Goal: Find specific page/section: Find specific page/section

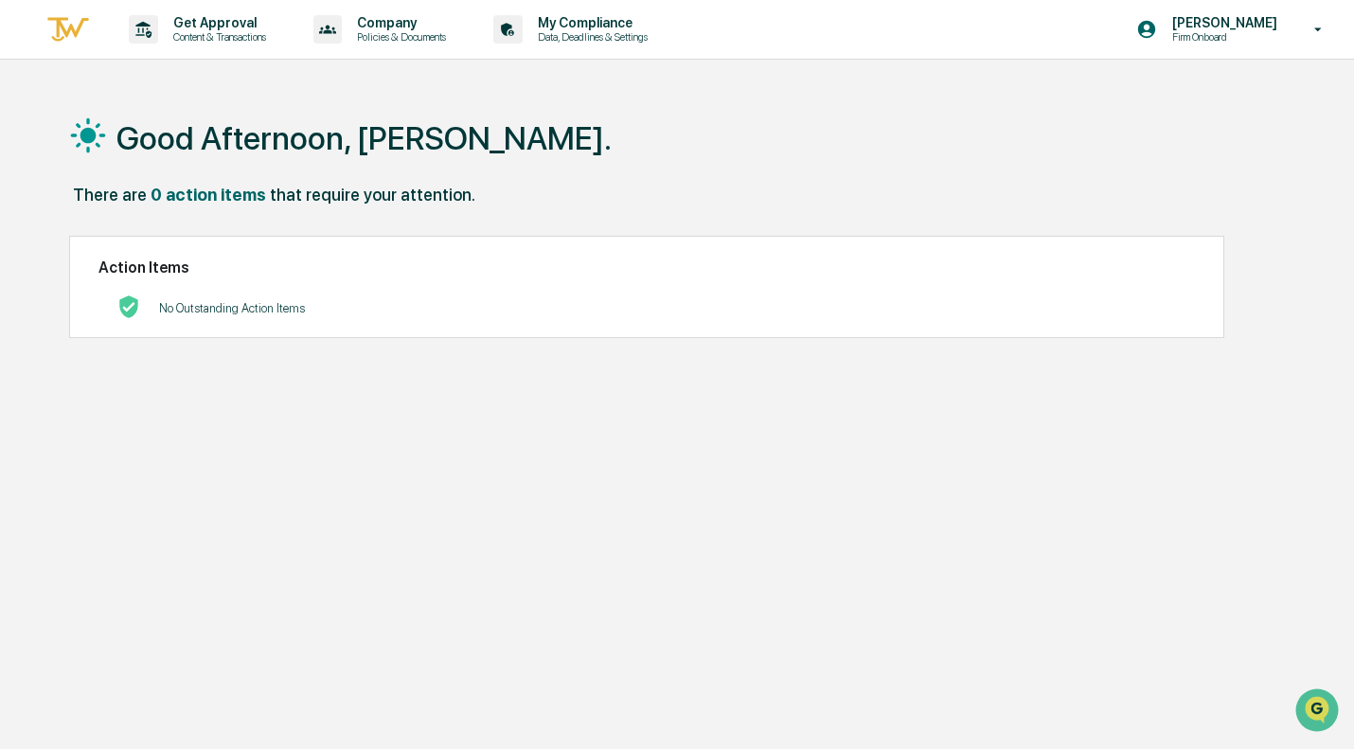
click at [249, 146] on h1 "Good Afternoon, [PERSON_NAME]." at bounding box center [363, 138] width 495 height 38
click at [270, 195] on div "that require your attention." at bounding box center [372, 195] width 205 height 20
click at [1248, 27] on p "[PERSON_NAME]" at bounding box center [1222, 22] width 130 height 15
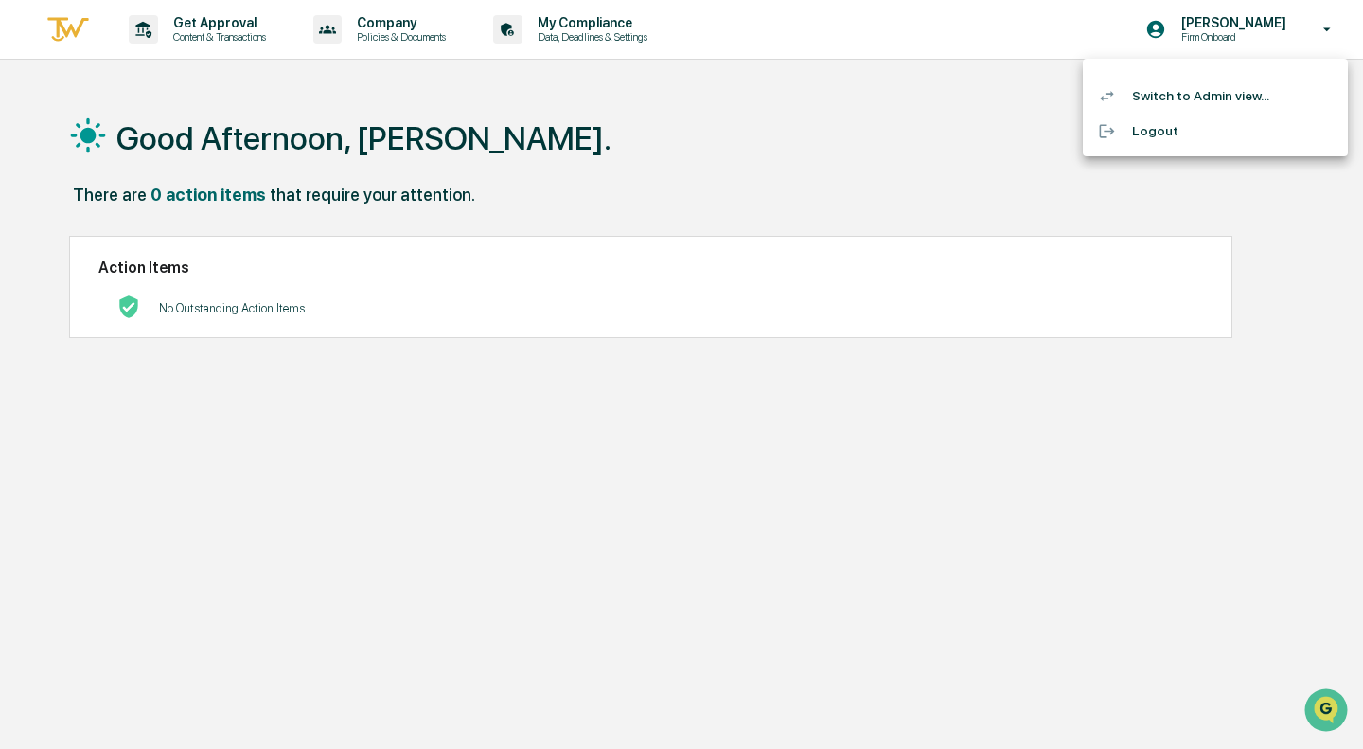
click at [1189, 101] on li "Switch to Admin view..." at bounding box center [1215, 96] width 265 height 35
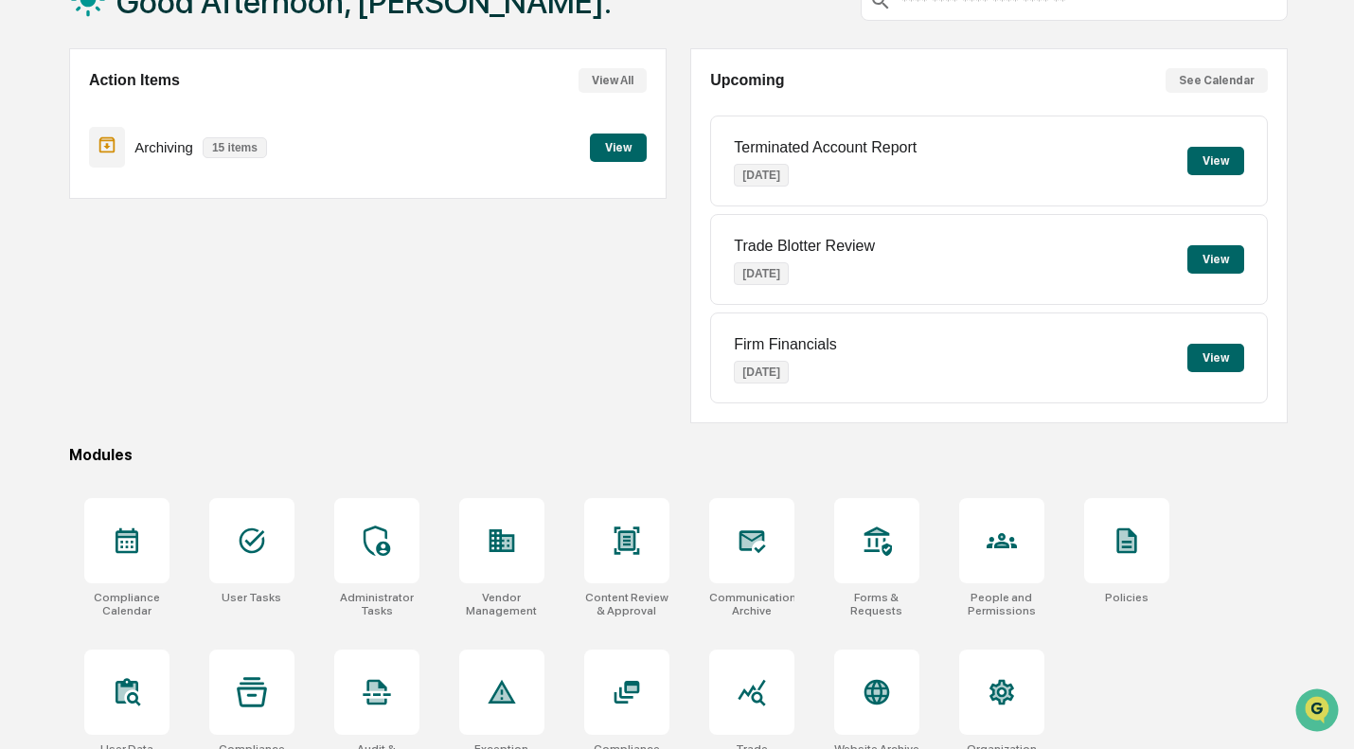
scroll to position [171, 0]
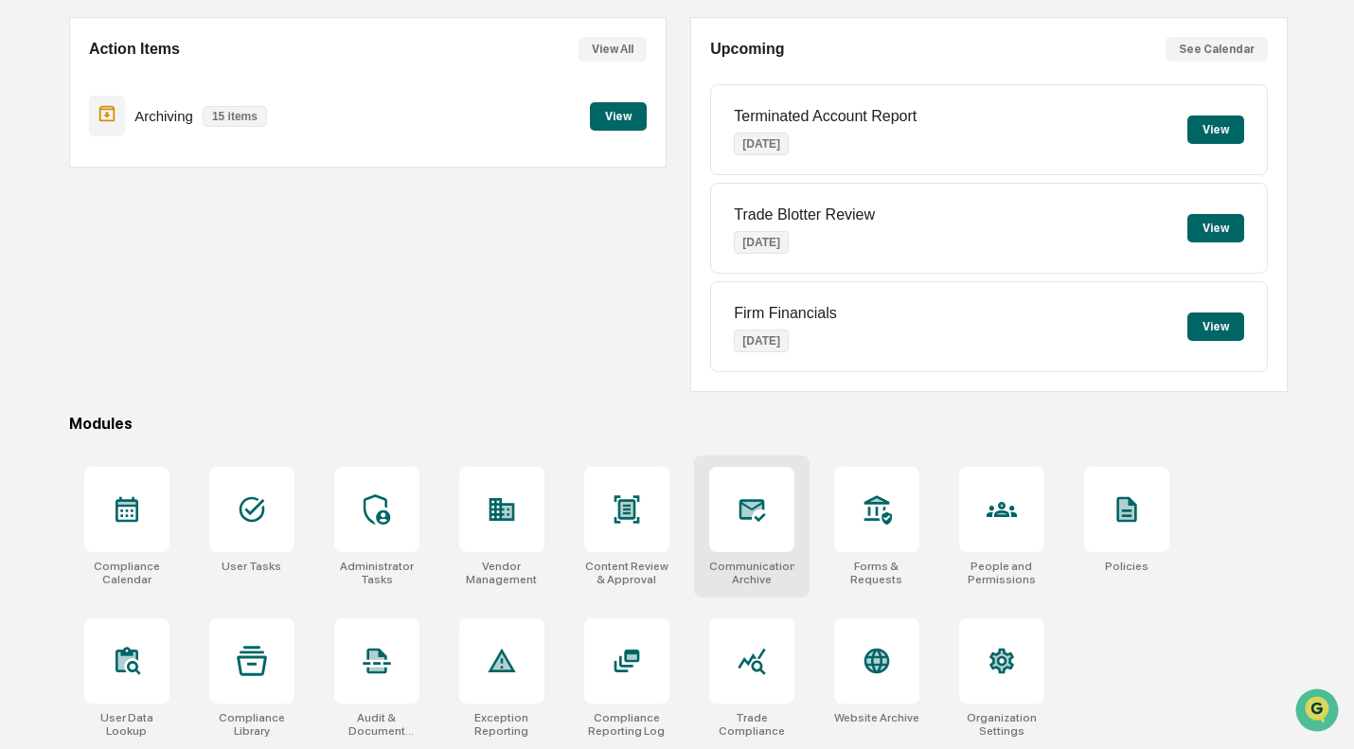
click at [761, 525] on div at bounding box center [751, 509] width 85 height 85
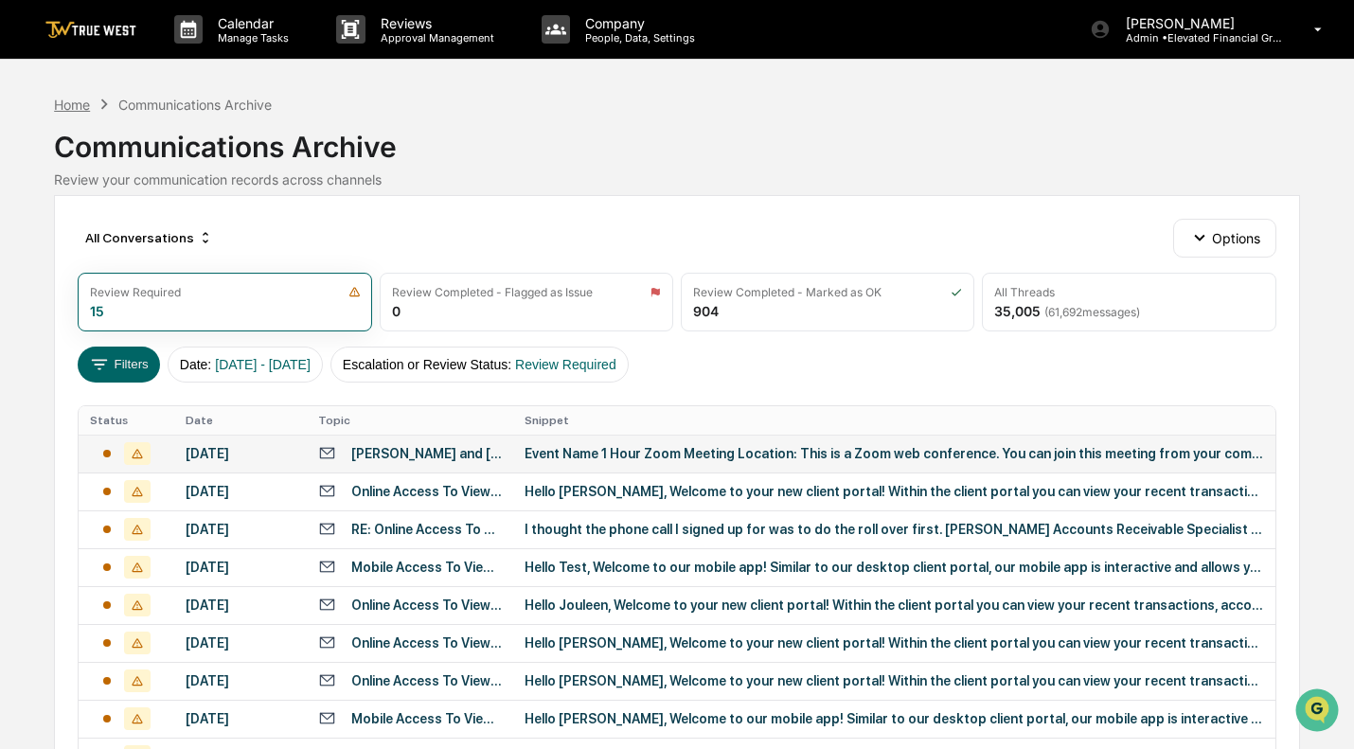
click at [77, 101] on div "Home" at bounding box center [72, 105] width 36 height 16
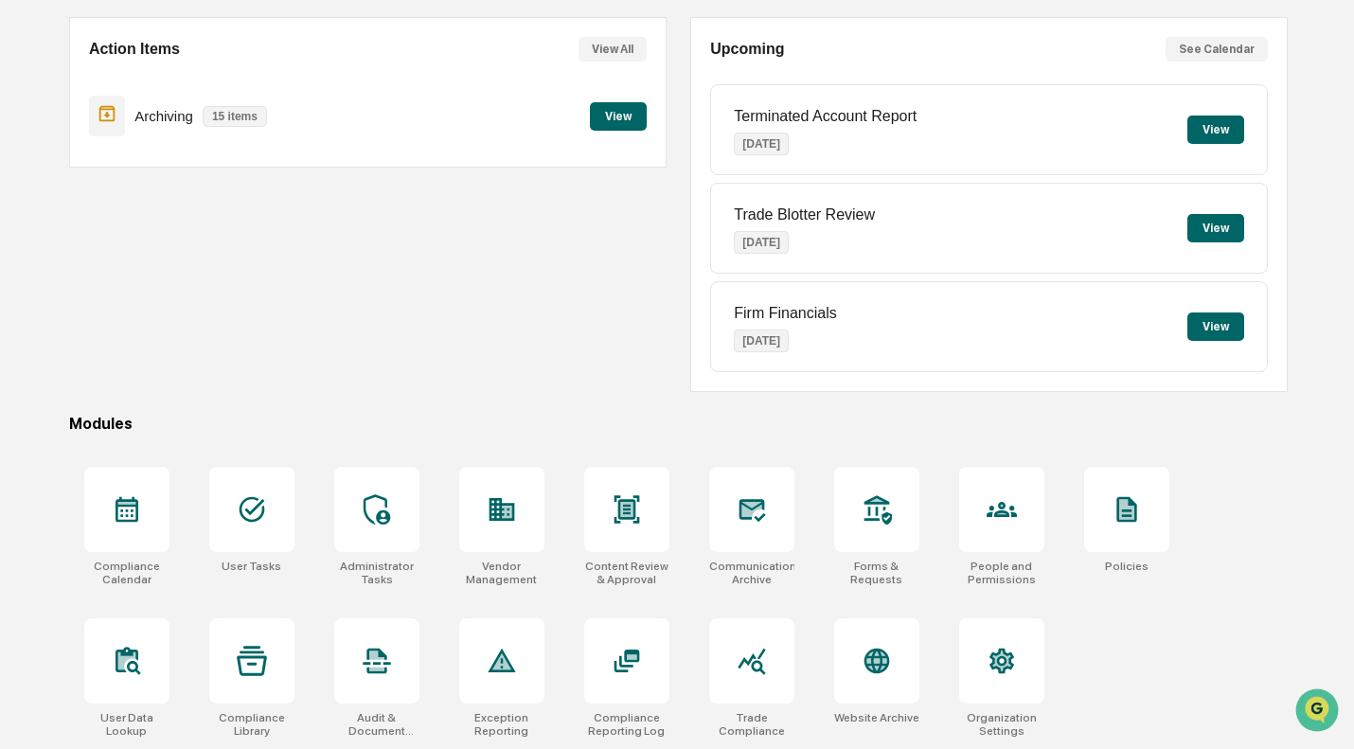
scroll to position [171, 0]
click at [371, 650] on icon at bounding box center [376, 654] width 15 height 9
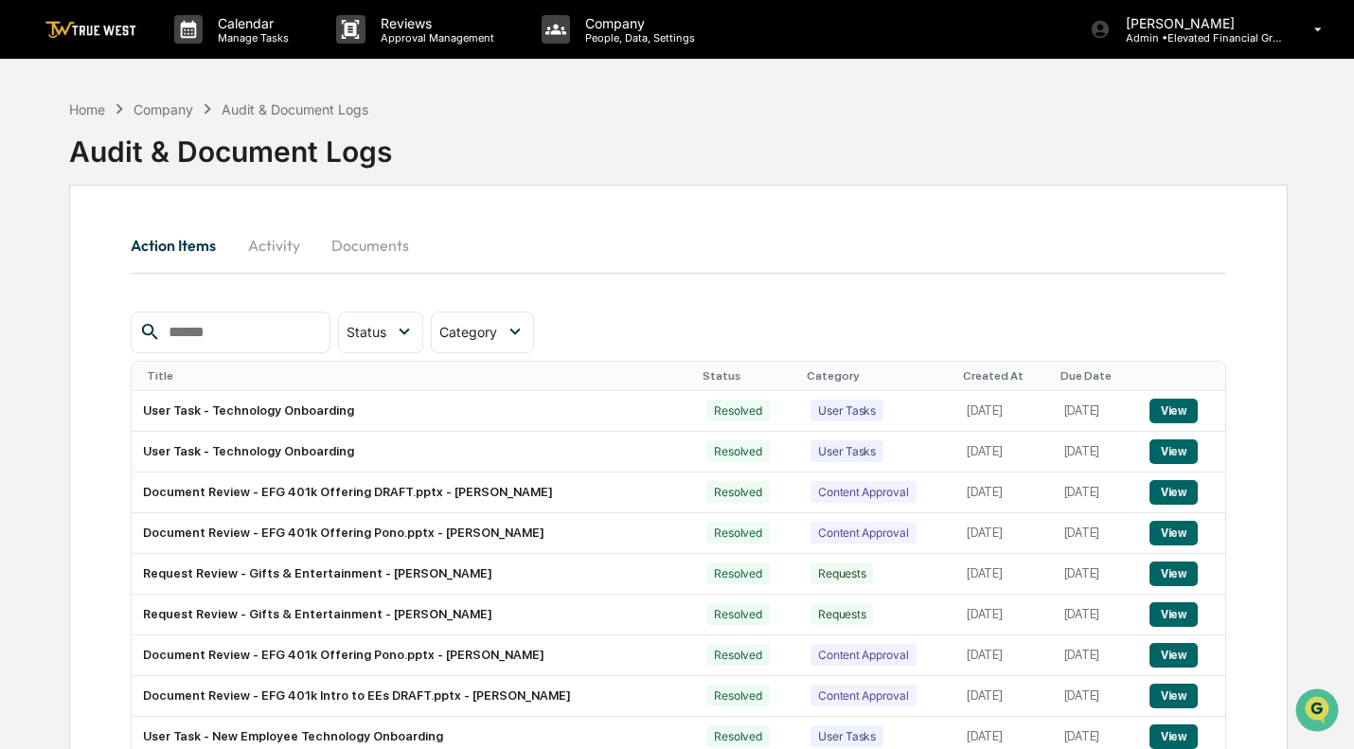
click at [281, 242] on button "Activity" at bounding box center [273, 244] width 85 height 45
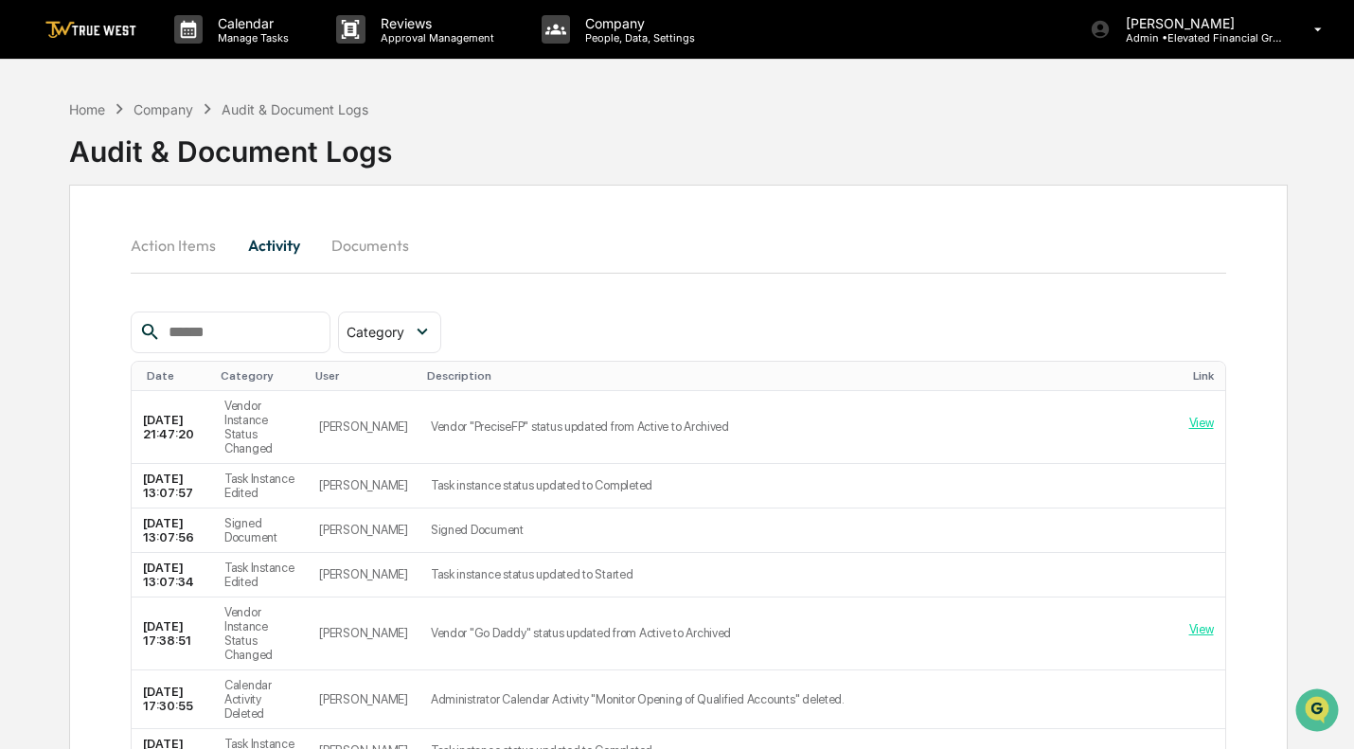
click at [157, 247] on button "Action Items" at bounding box center [181, 244] width 100 height 45
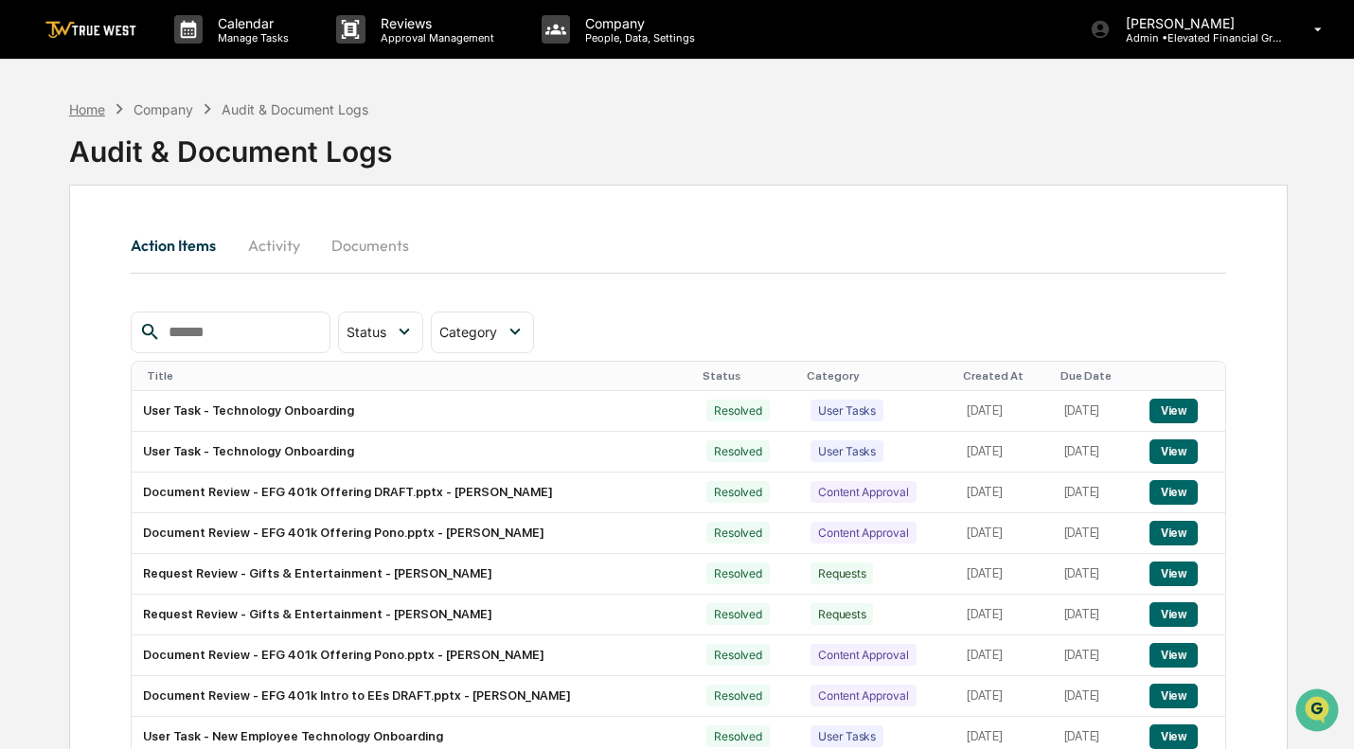
click at [90, 106] on div "Home" at bounding box center [87, 109] width 36 height 16
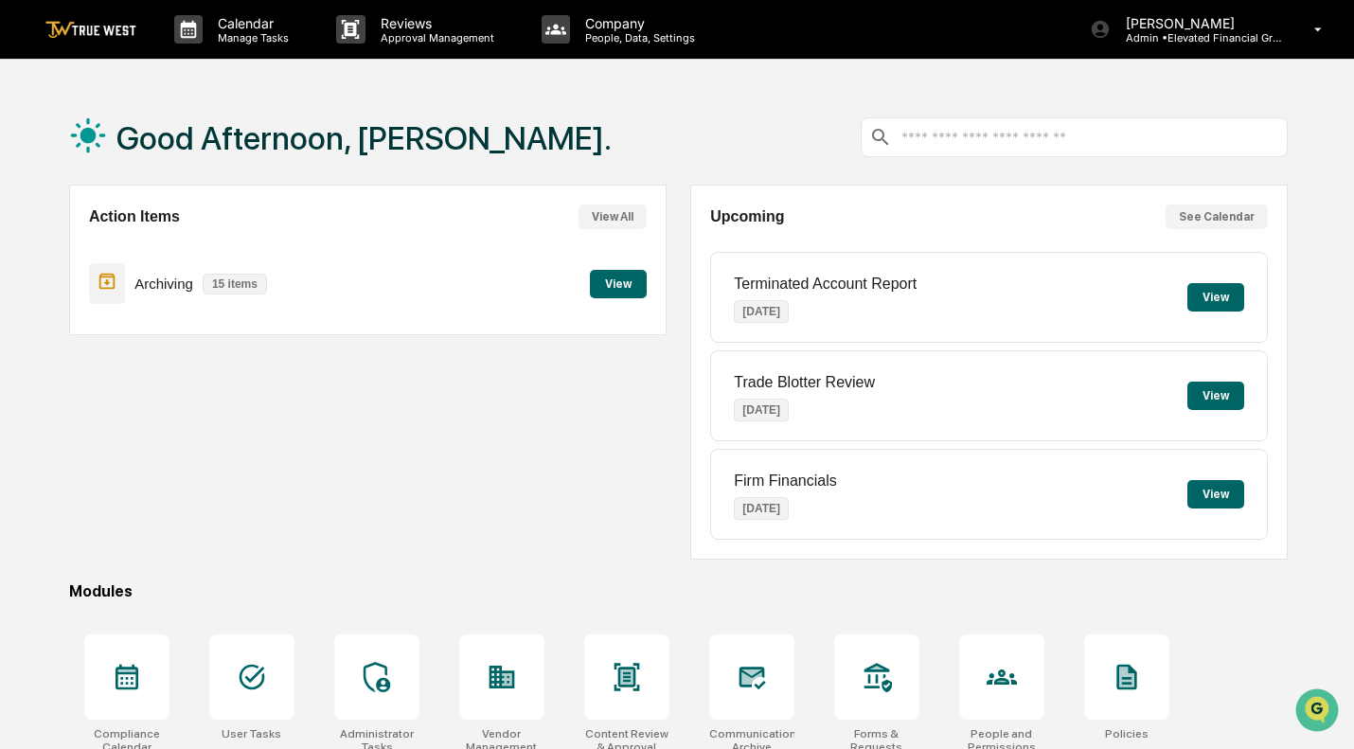
click at [951, 144] on input "text" at bounding box center [1088, 138] width 379 height 18
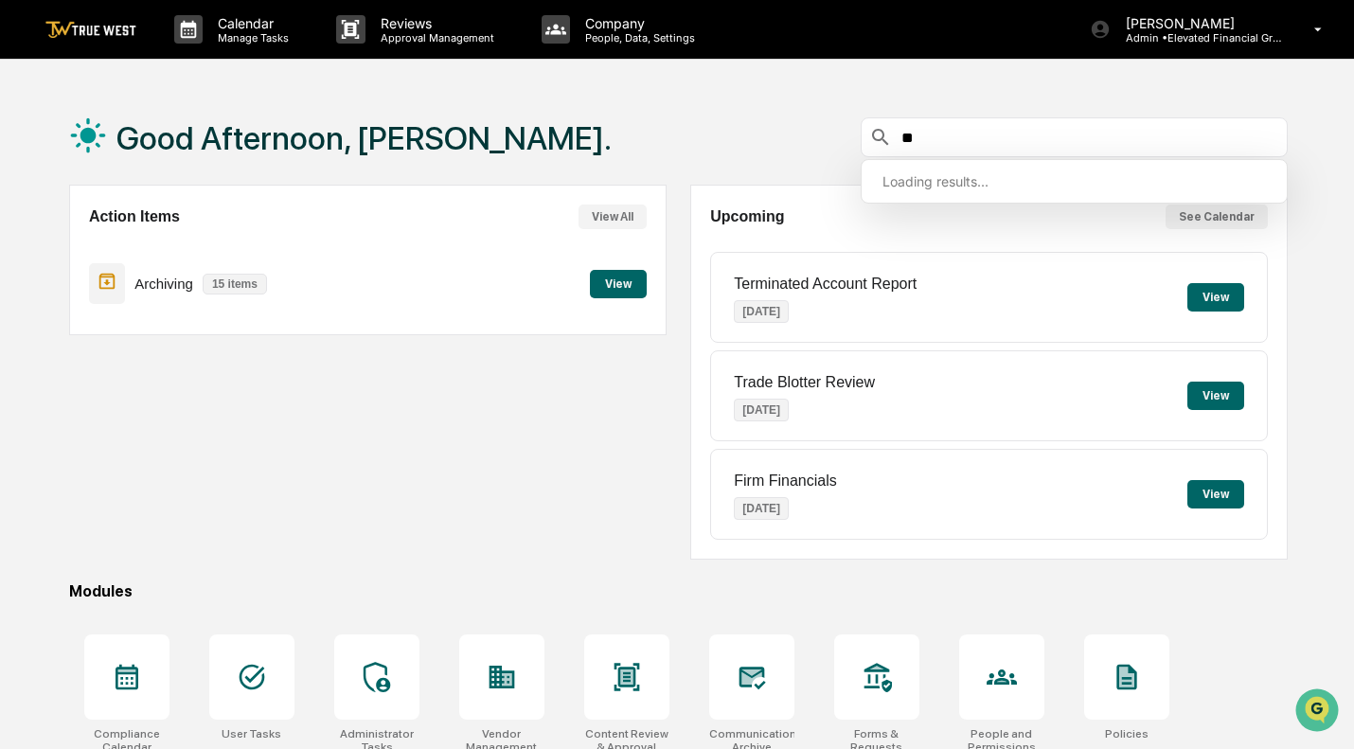
type input "*"
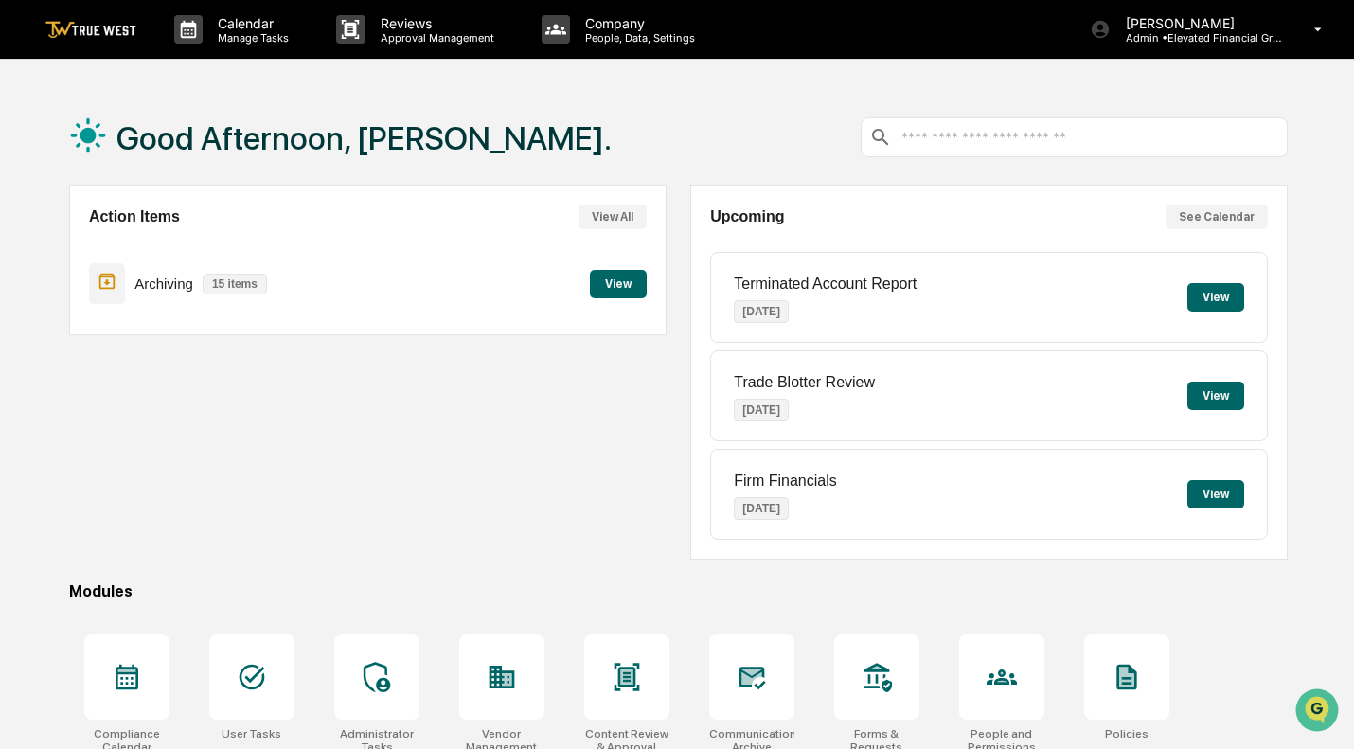
scroll to position [171, 0]
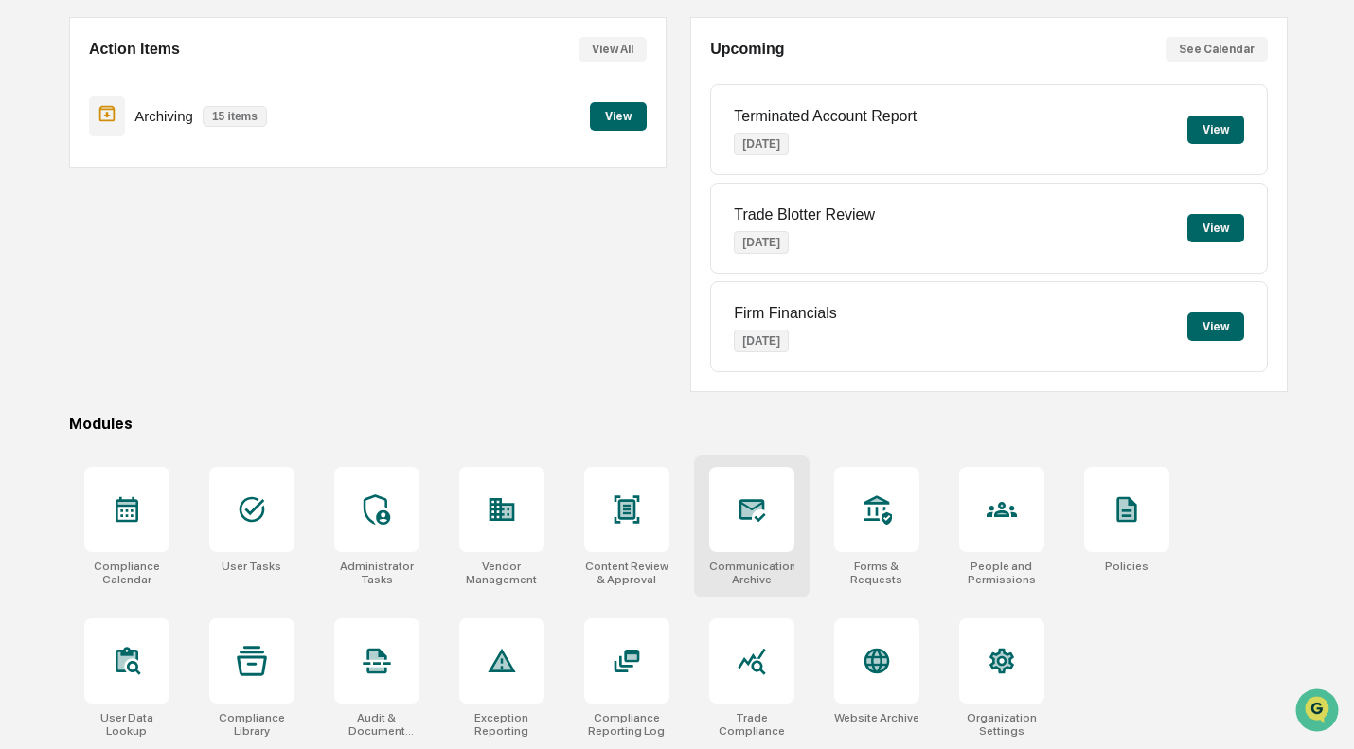
click at [744, 537] on div at bounding box center [751, 509] width 85 height 85
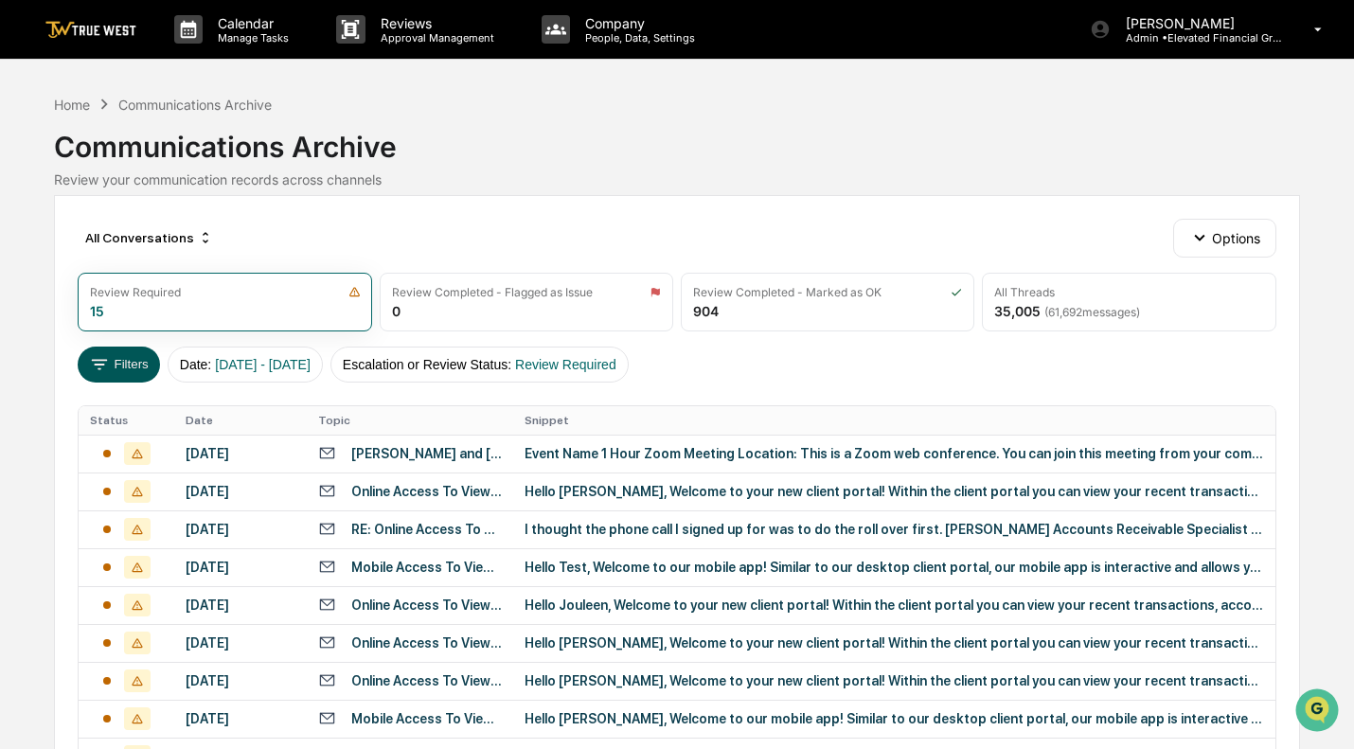
click at [109, 372] on icon at bounding box center [99, 364] width 21 height 21
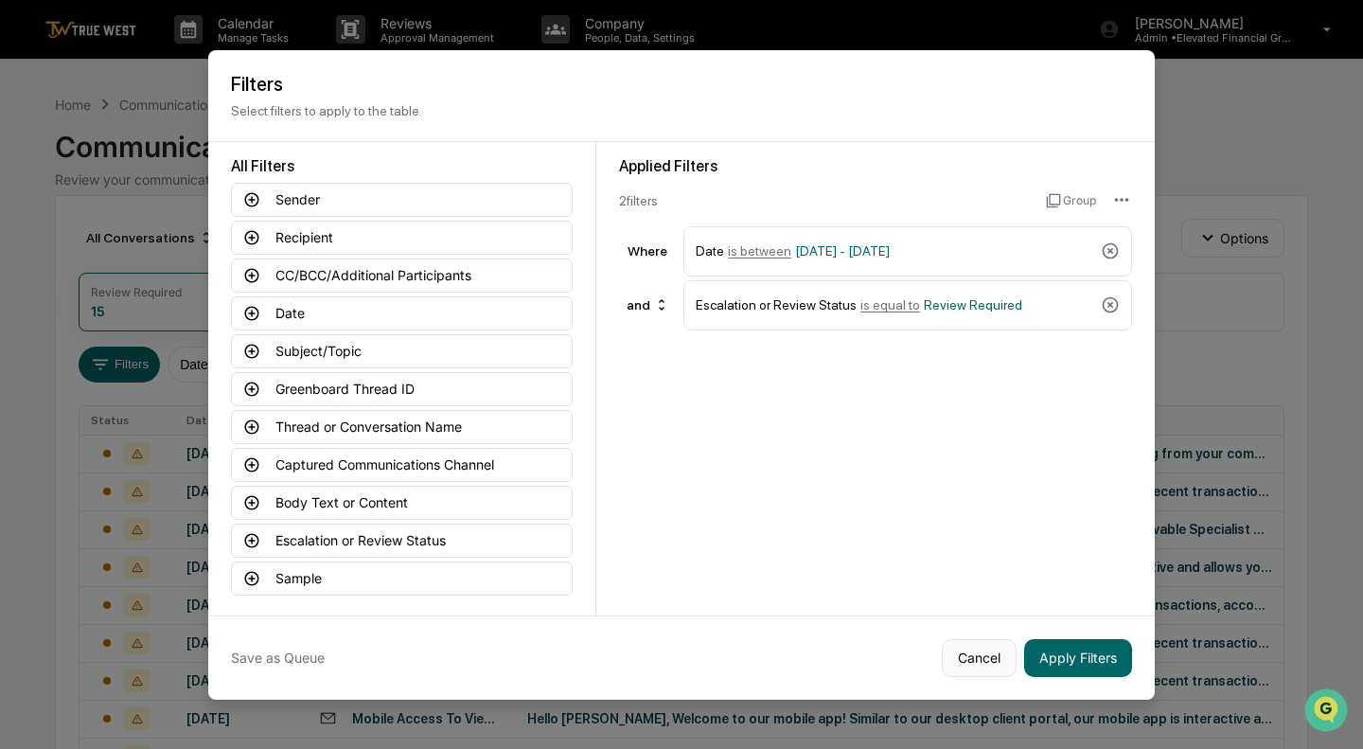
click at [997, 660] on button "Cancel" at bounding box center [979, 658] width 75 height 38
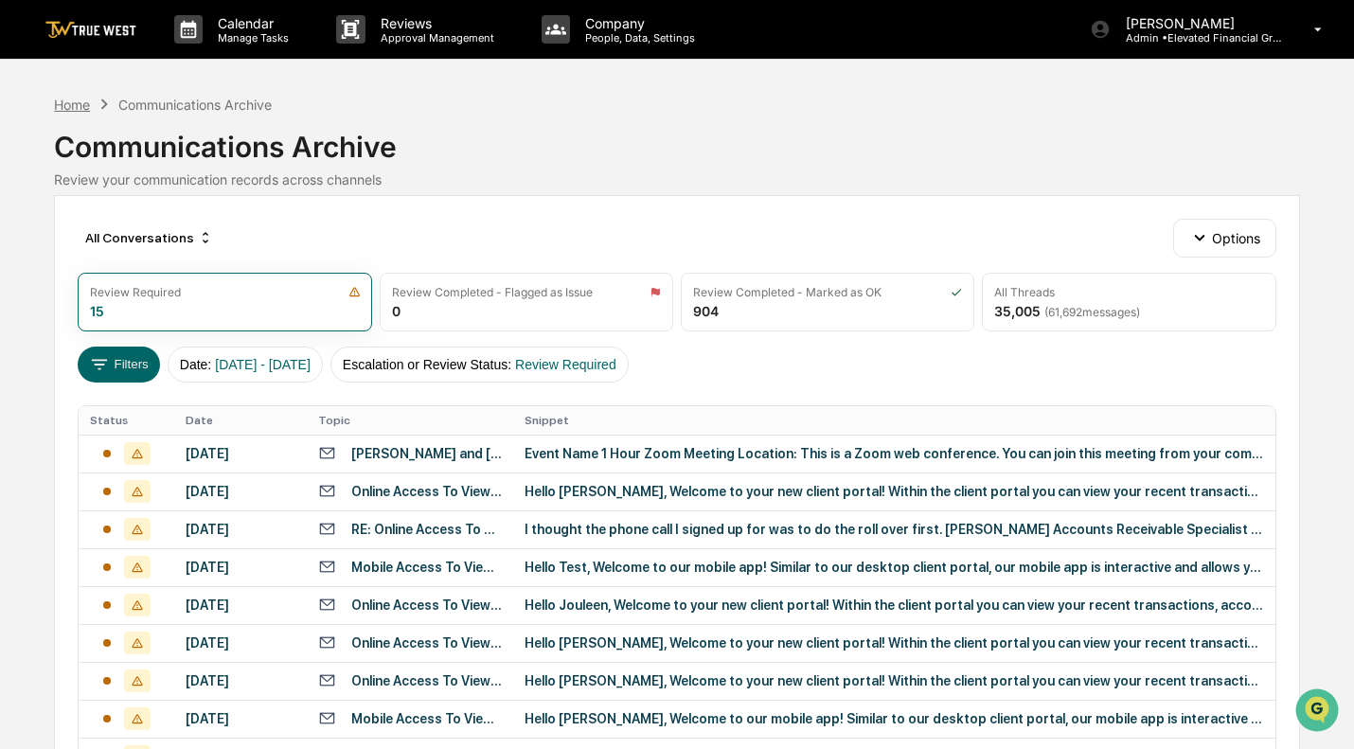
click at [82, 108] on div "Home" at bounding box center [72, 105] width 36 height 16
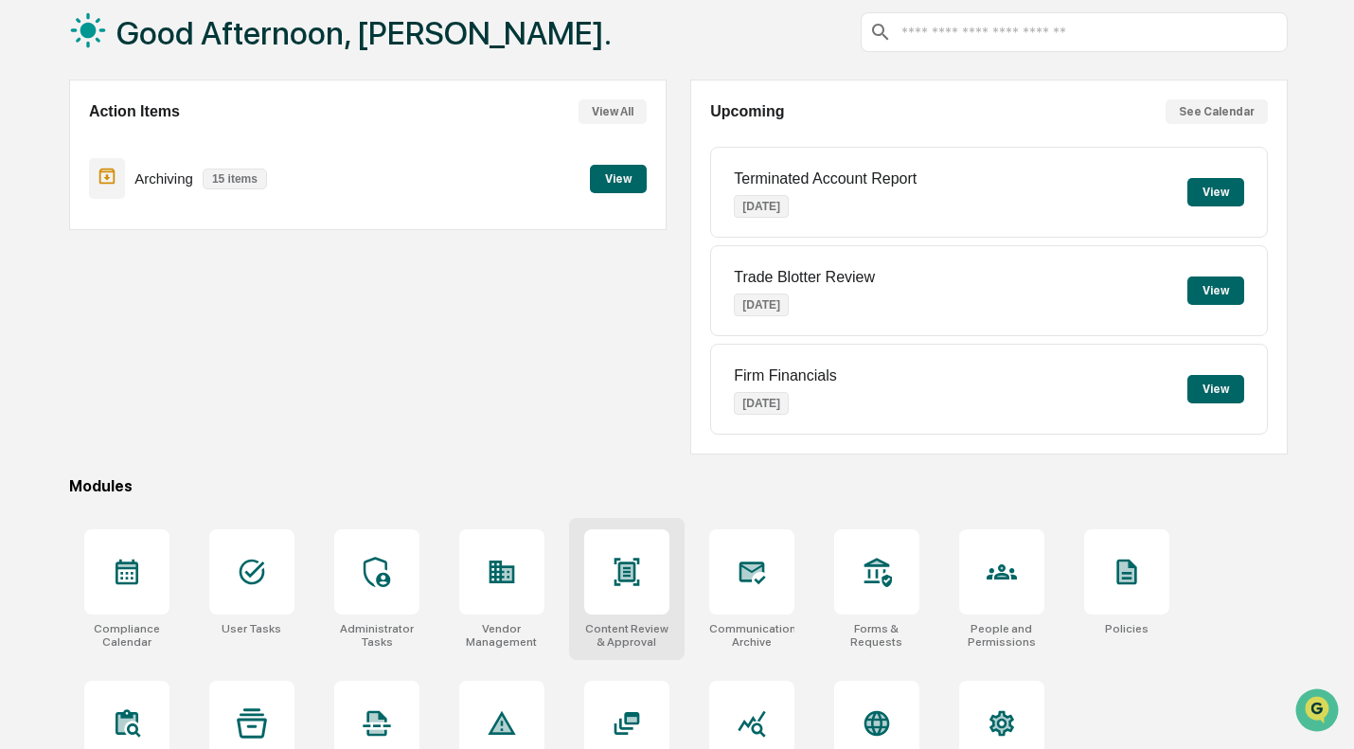
scroll to position [171, 0]
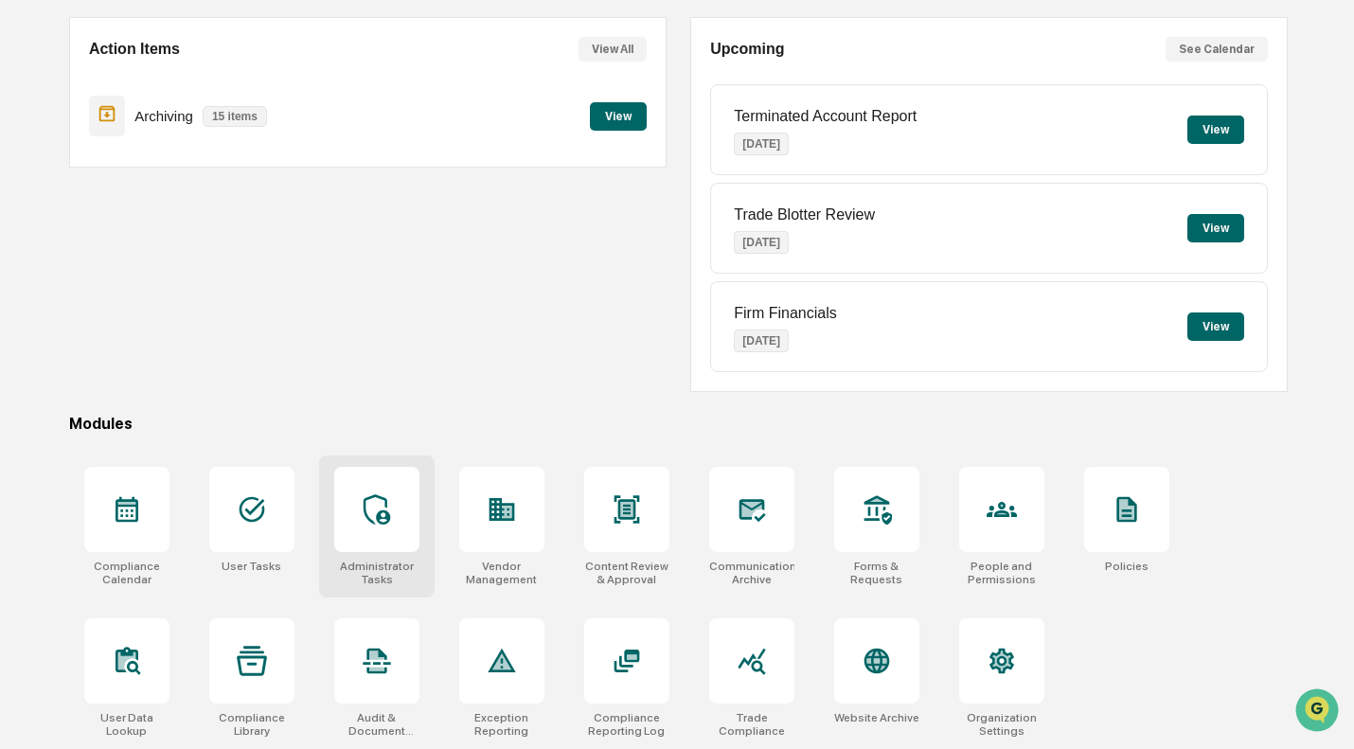
click at [368, 520] on icon at bounding box center [377, 509] width 30 height 30
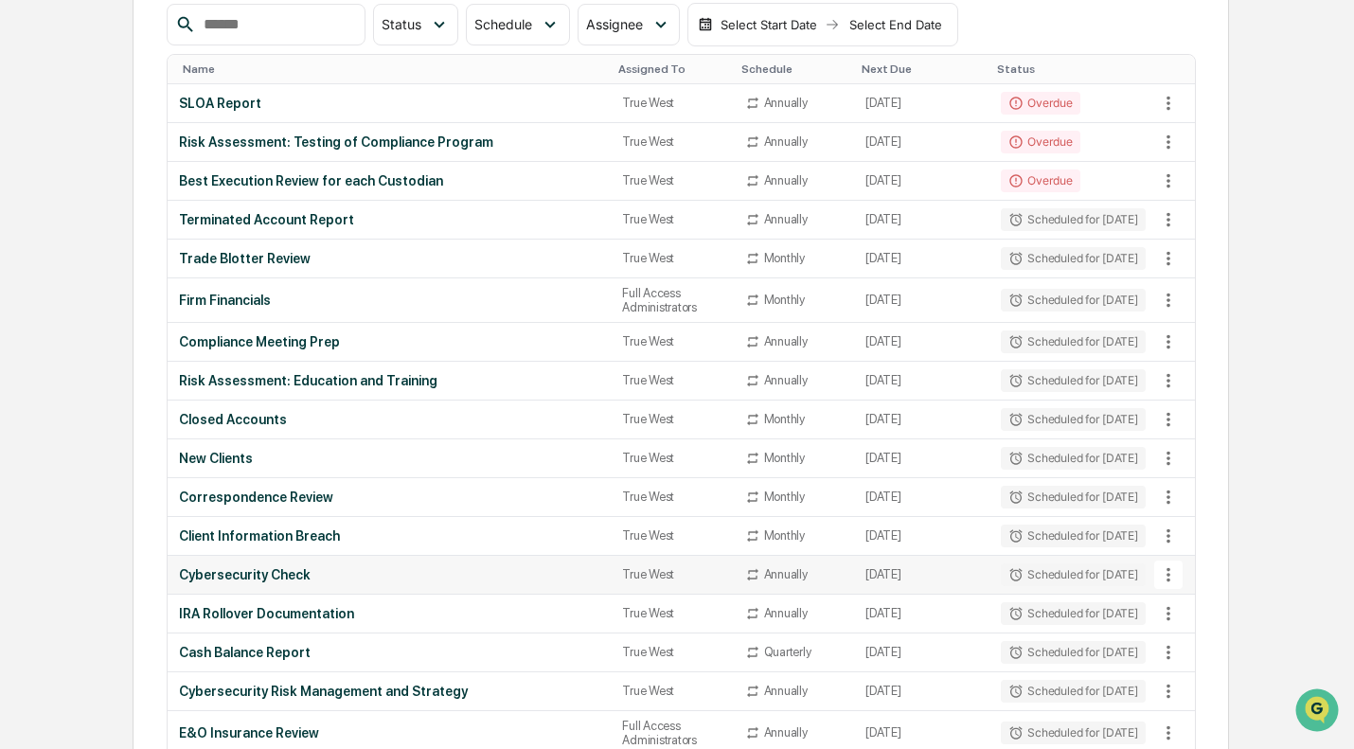
scroll to position [315, 0]
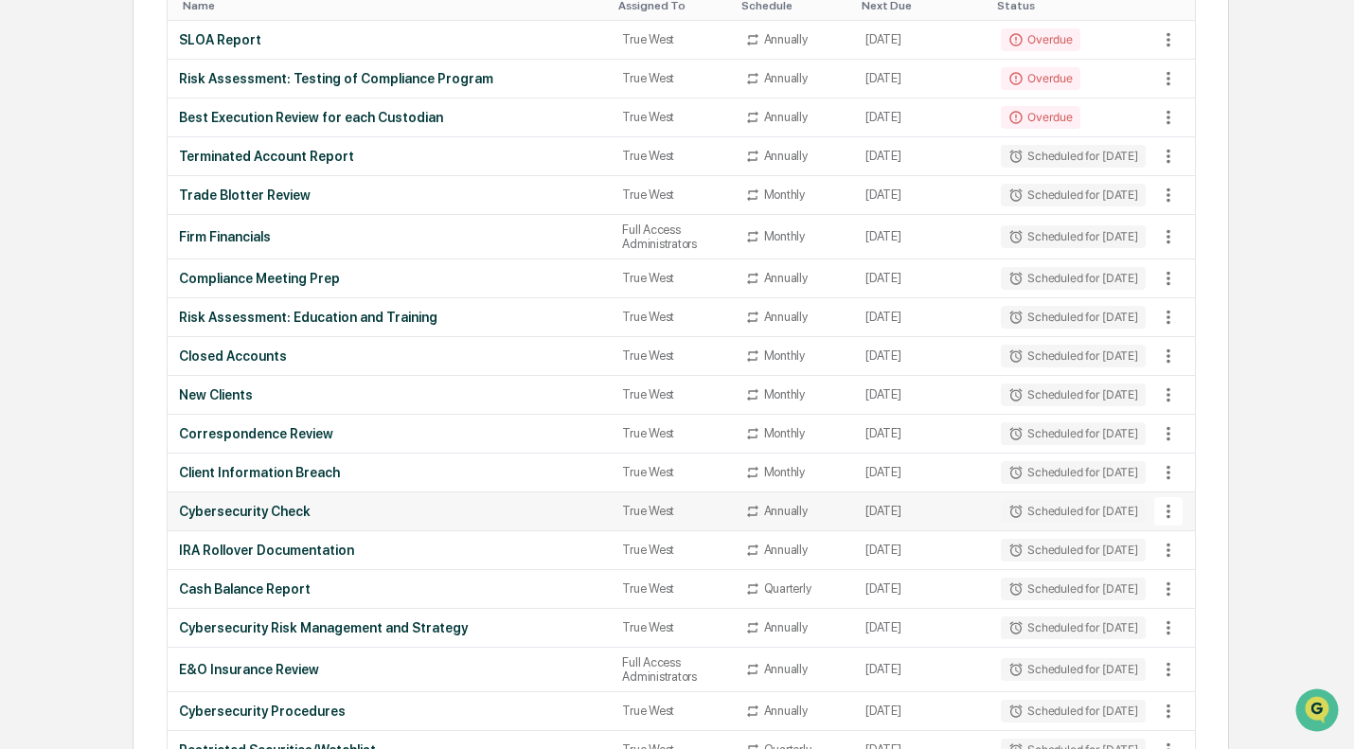
click at [262, 513] on div "Cybersecurity Check" at bounding box center [389, 511] width 421 height 15
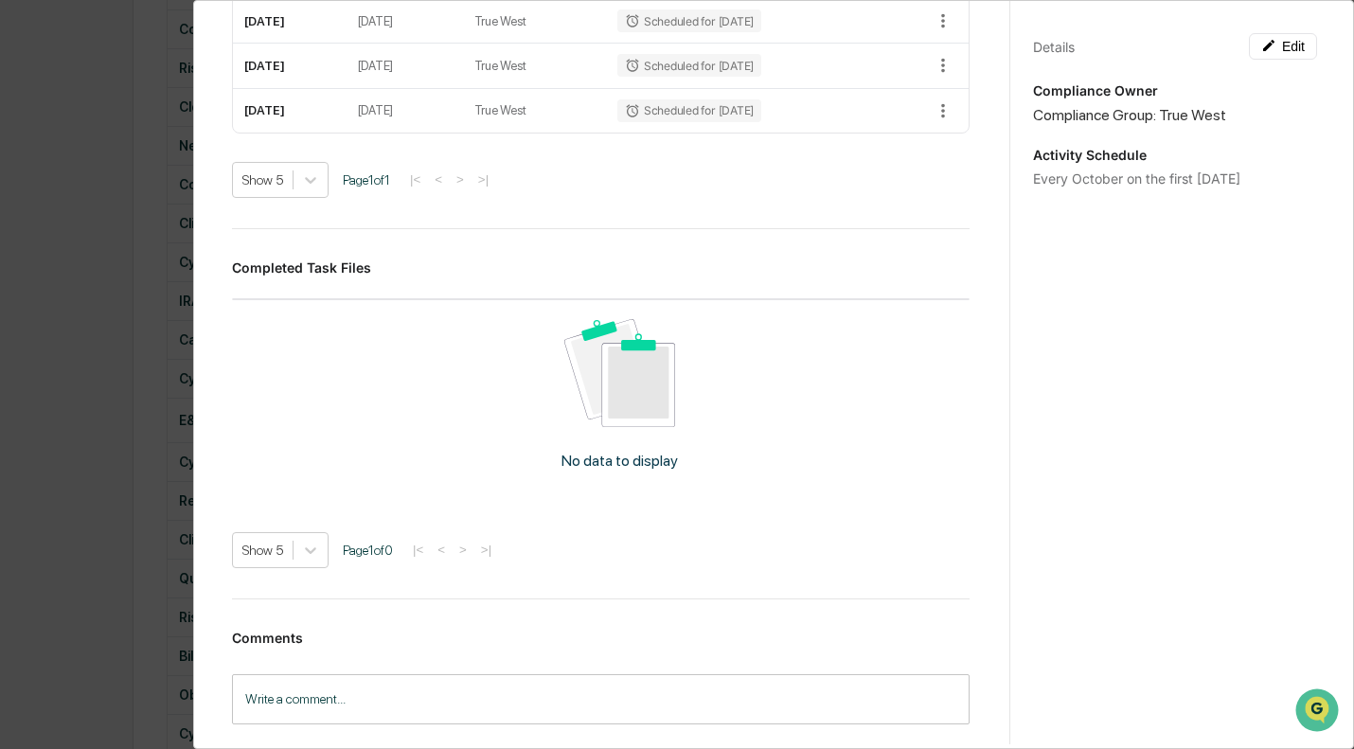
scroll to position [576, 0]
click at [111, 334] on div "Administrator Activity List Cybersecurity Check Start Task Spawn Task Cybersecu…" at bounding box center [677, 374] width 1354 height 749
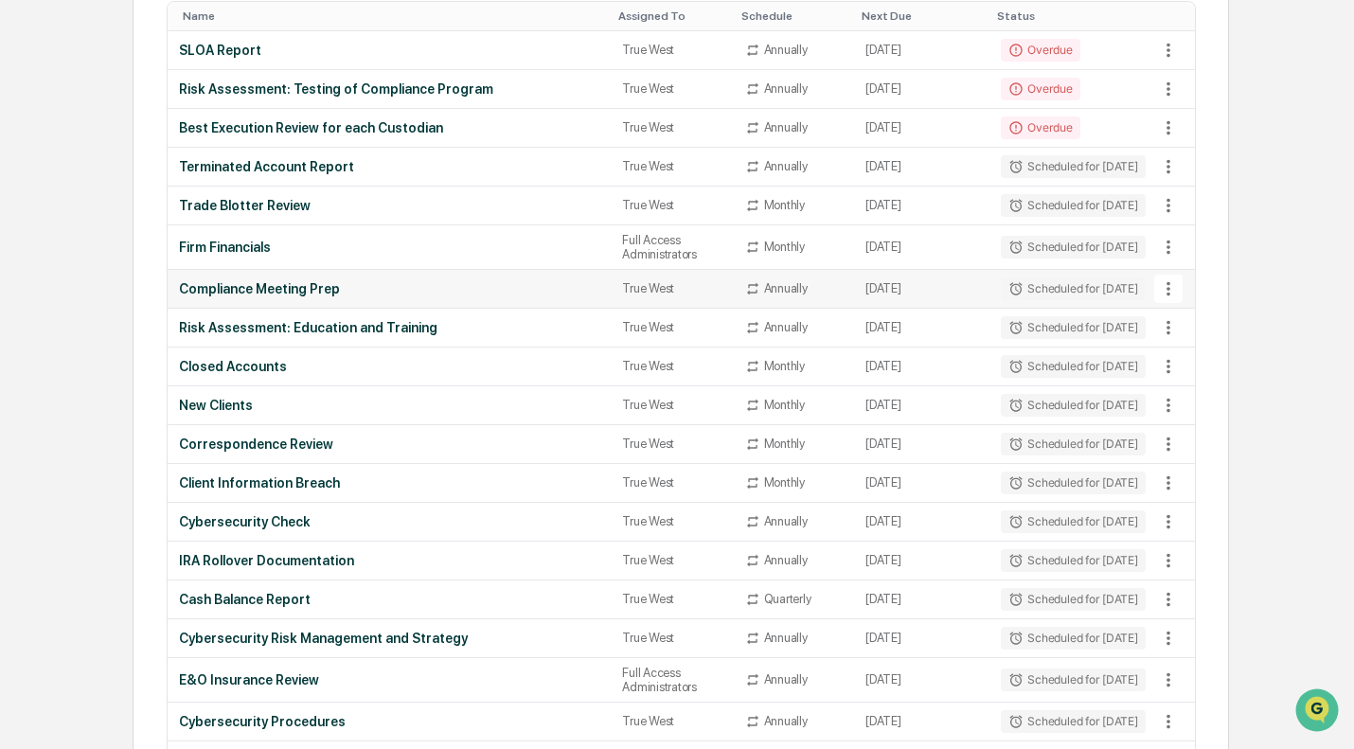
scroll to position [323, 0]
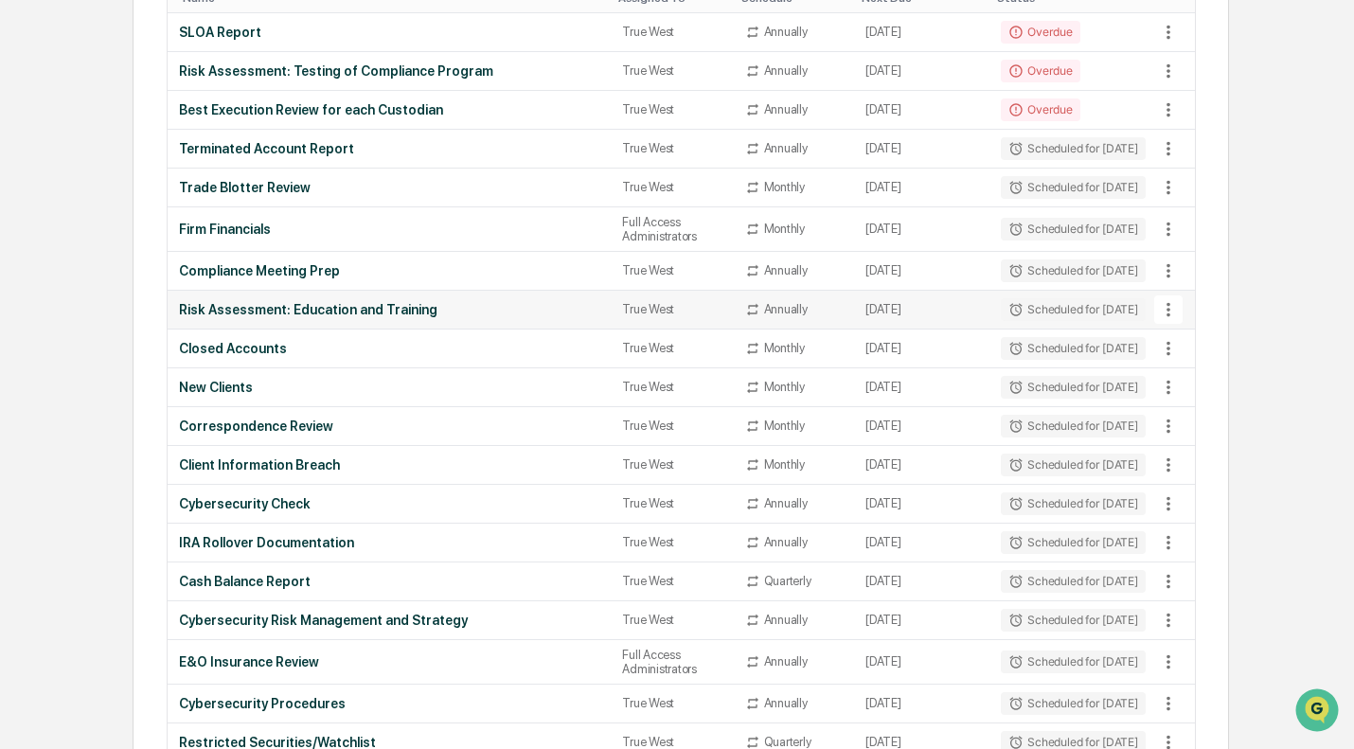
click at [295, 317] on div "Risk Assessment: Education and Training" at bounding box center [389, 309] width 421 height 15
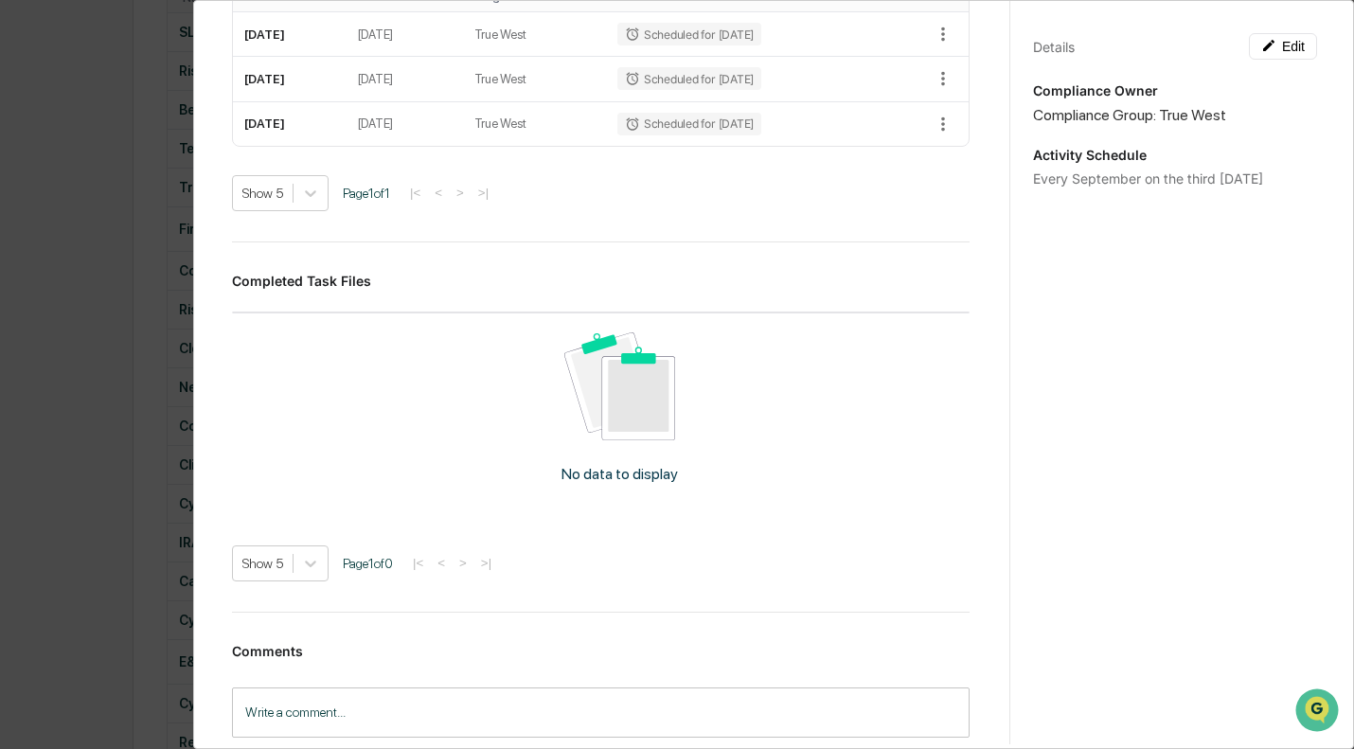
scroll to position [568, 0]
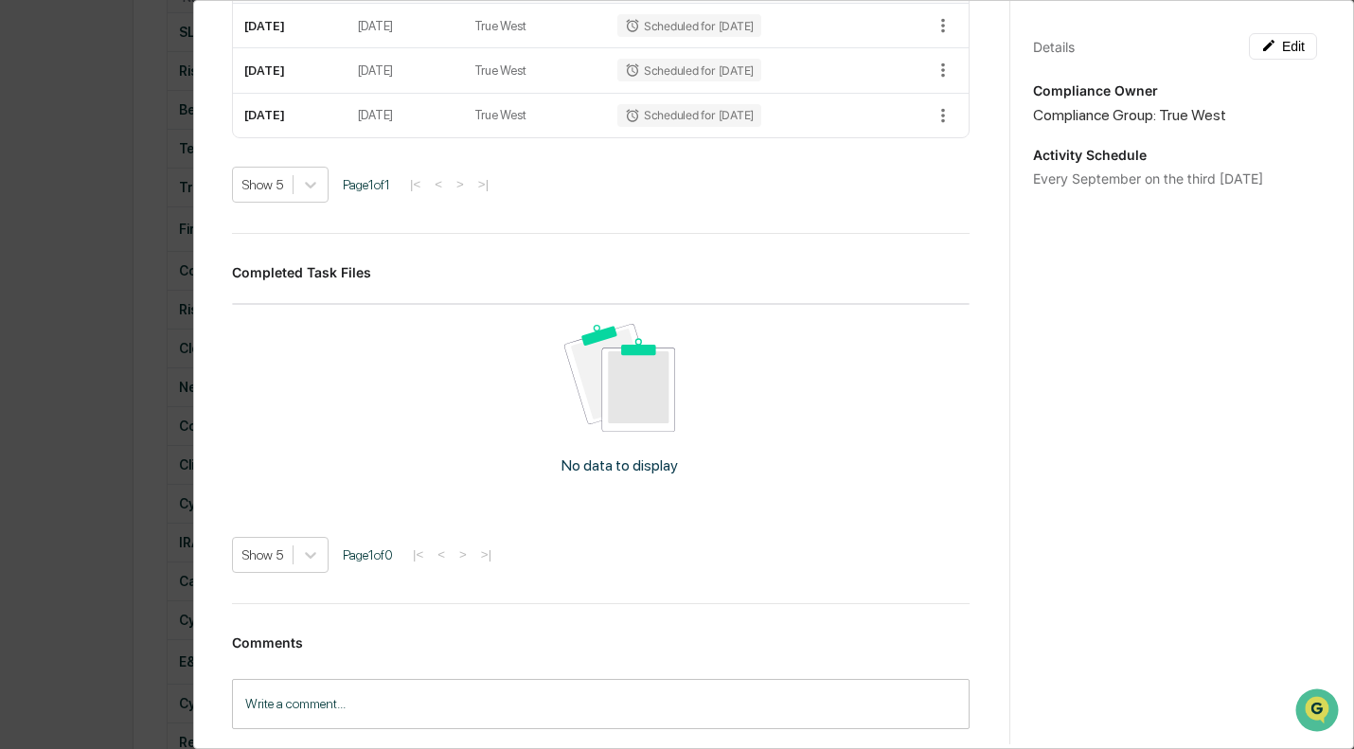
click at [112, 259] on div "Administrator Activity List Risk Assessment: Education and Training Start Task …" at bounding box center [677, 374] width 1354 height 749
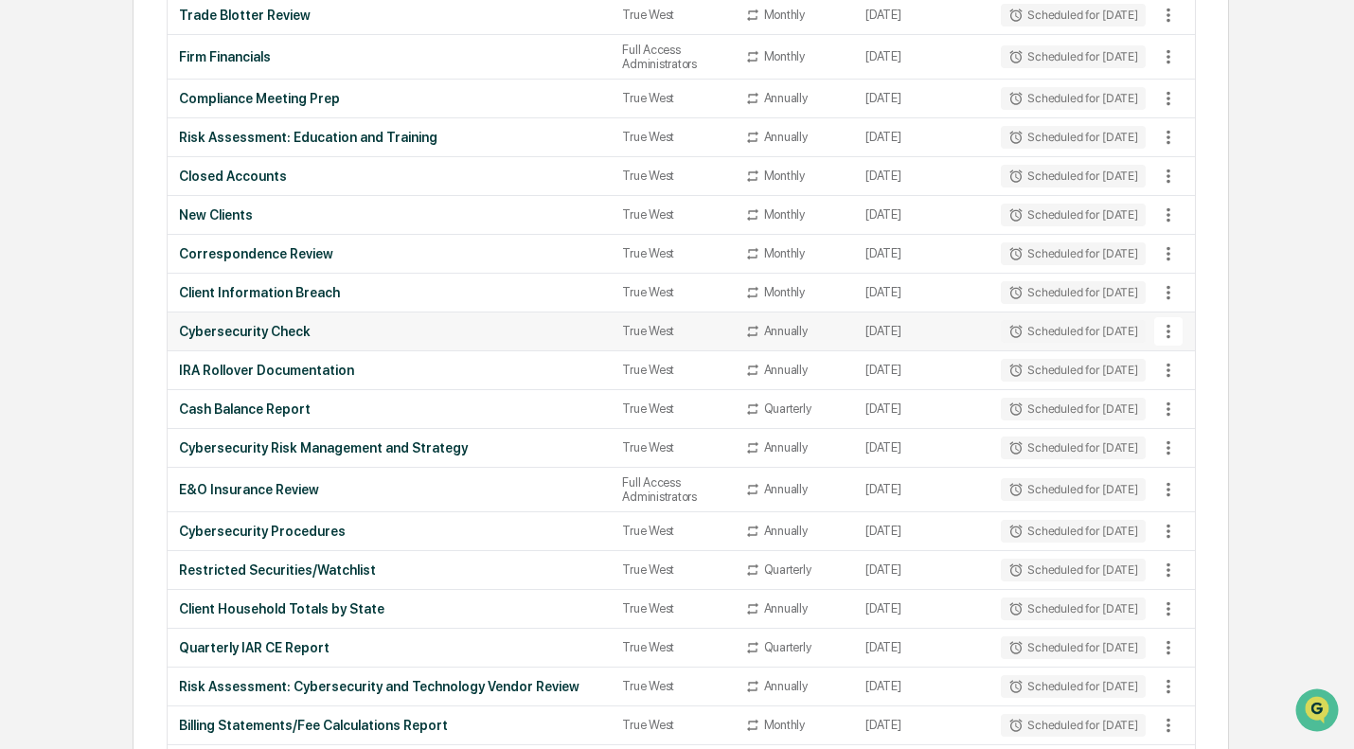
scroll to position [512, 0]
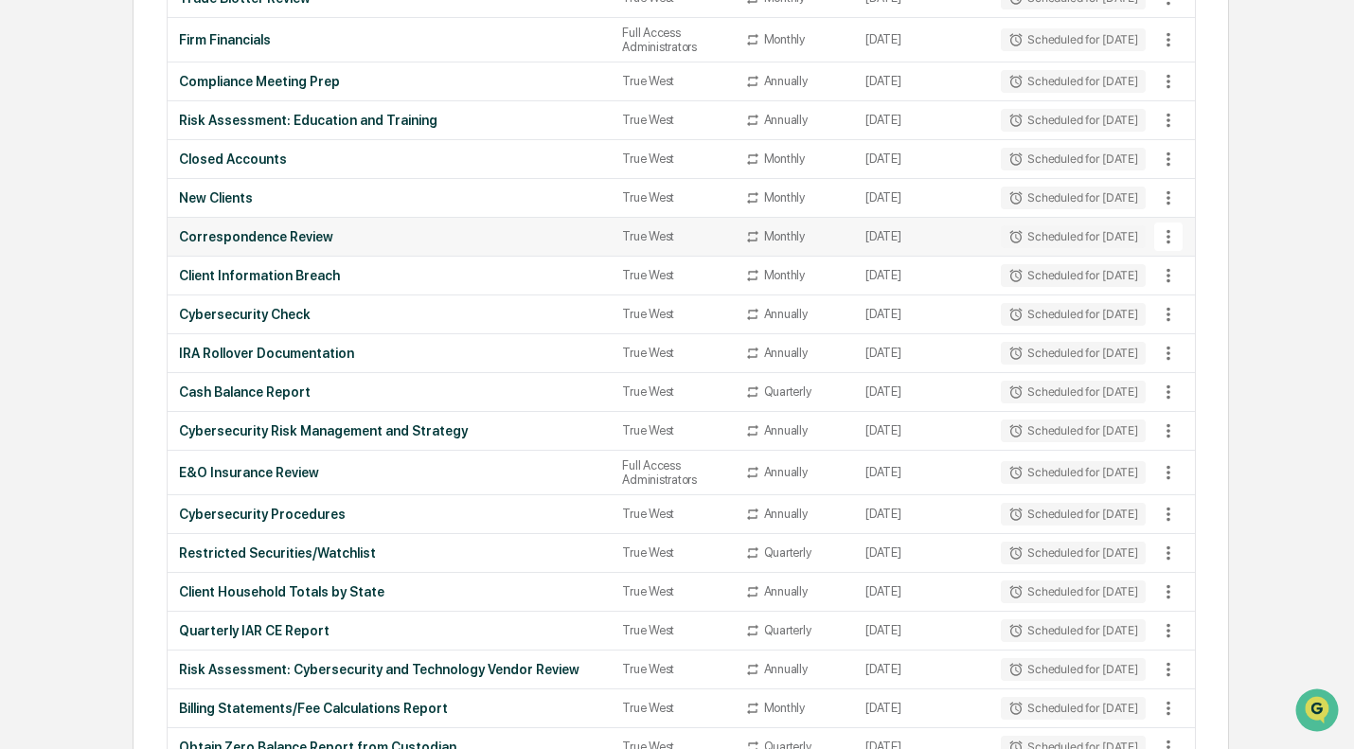
click at [329, 242] on div "Correspondence Review" at bounding box center [389, 236] width 421 height 15
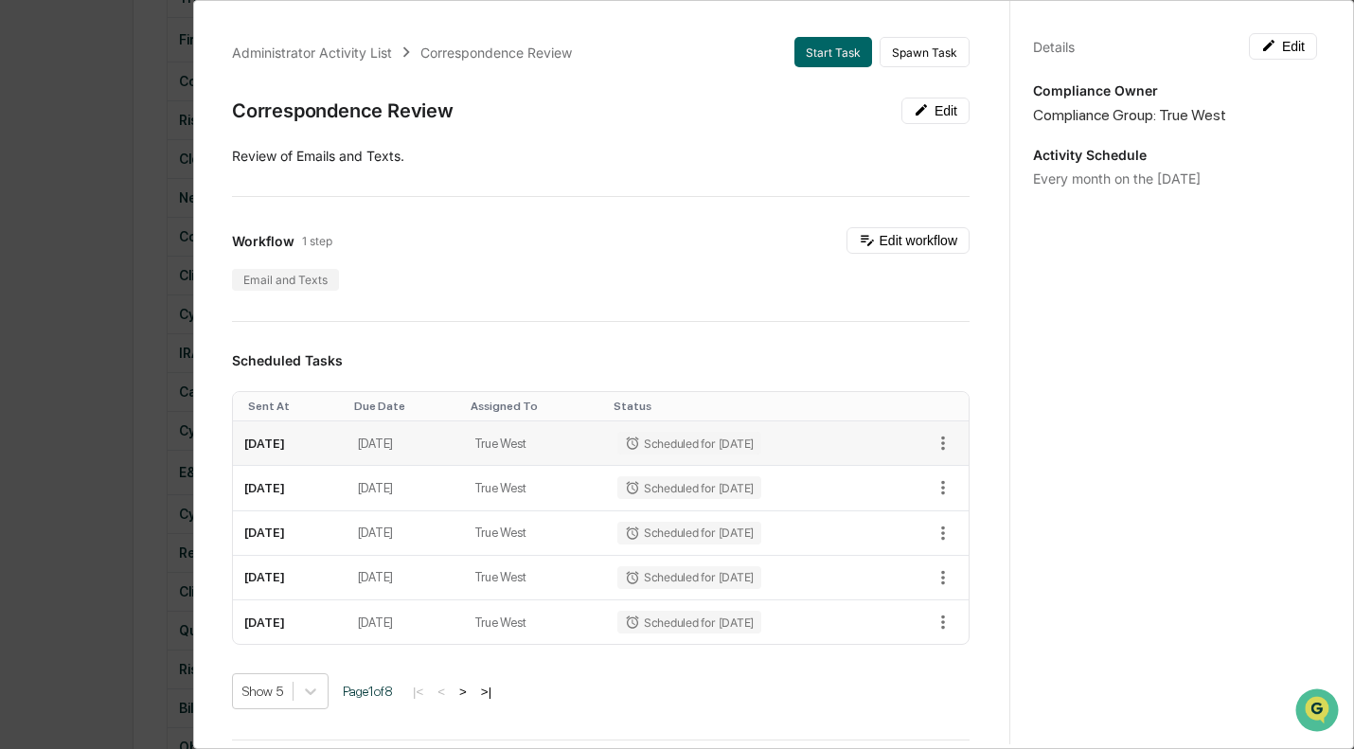
click at [329, 449] on td "September 25, 2025" at bounding box center [290, 443] width 114 height 44
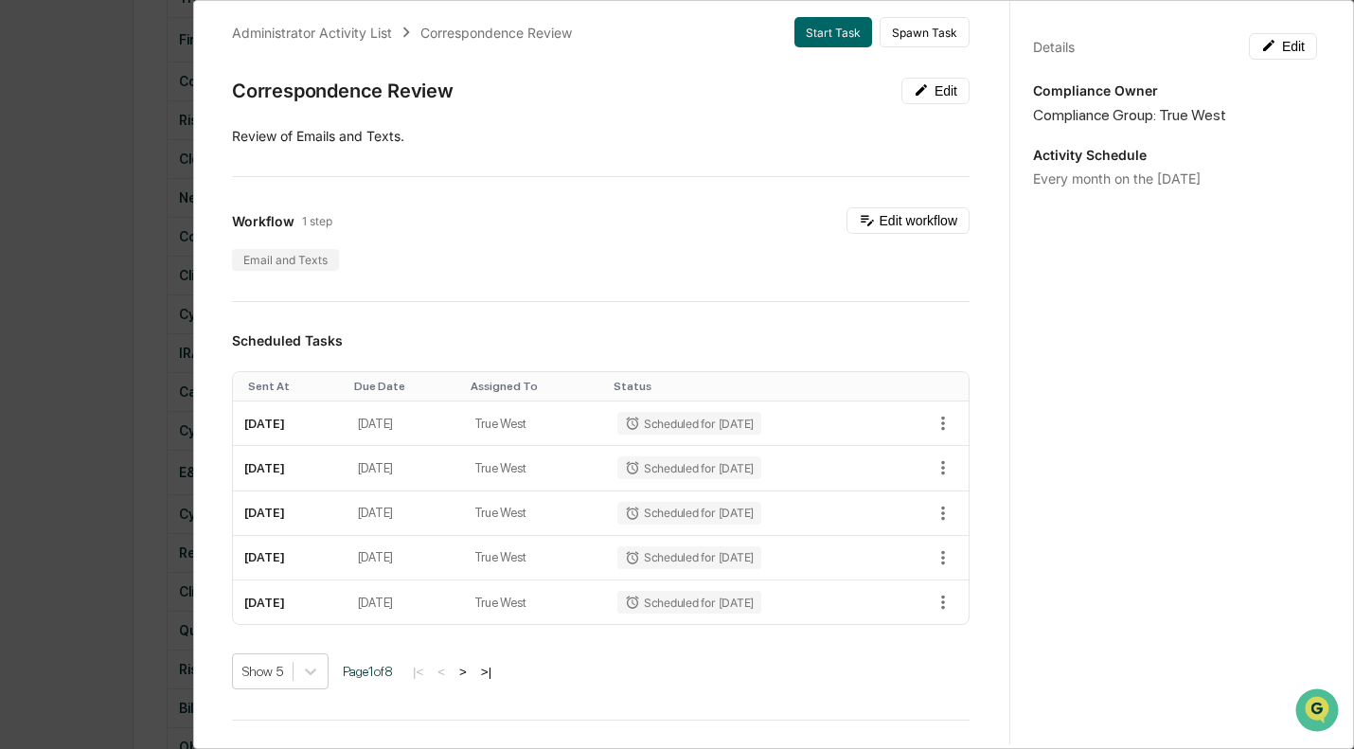
scroll to position [0, 0]
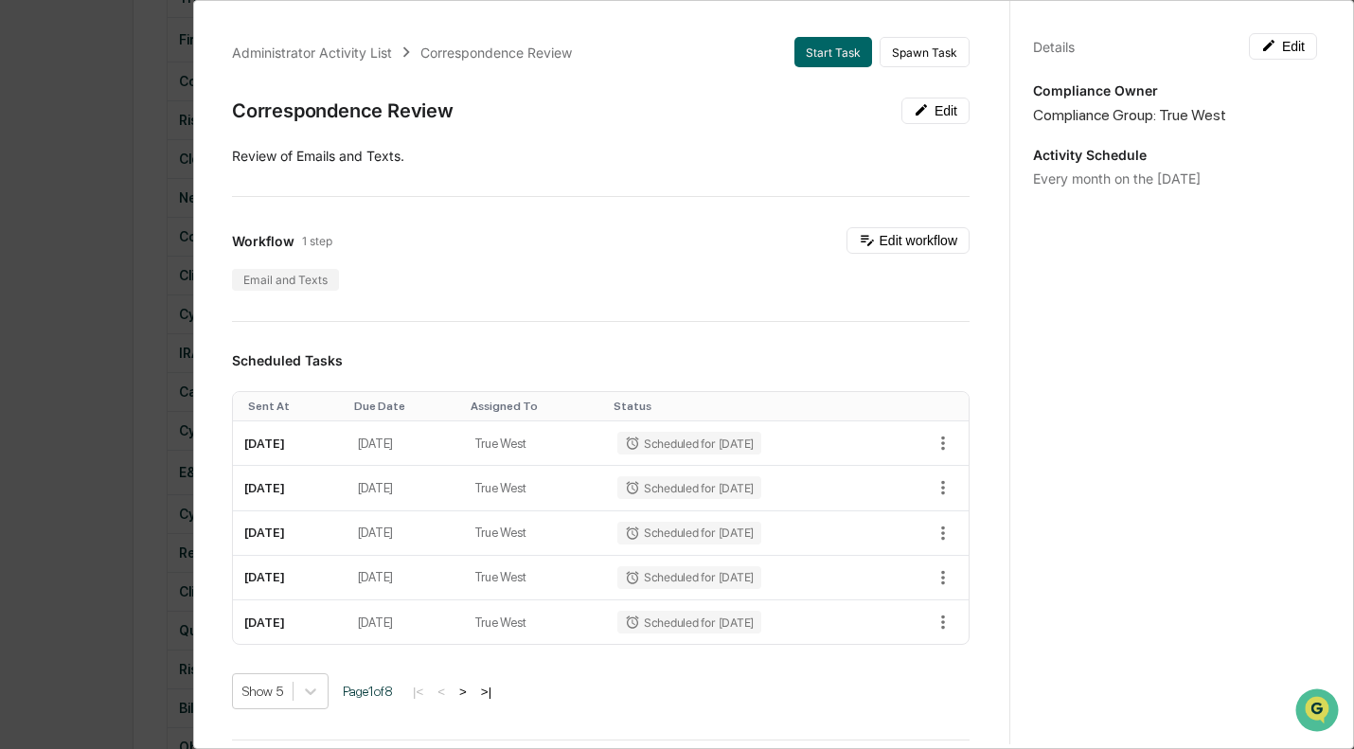
click at [75, 310] on div "Administrator Activity List Correspondence Review Start Task Spawn Task Corresp…" at bounding box center [677, 374] width 1354 height 749
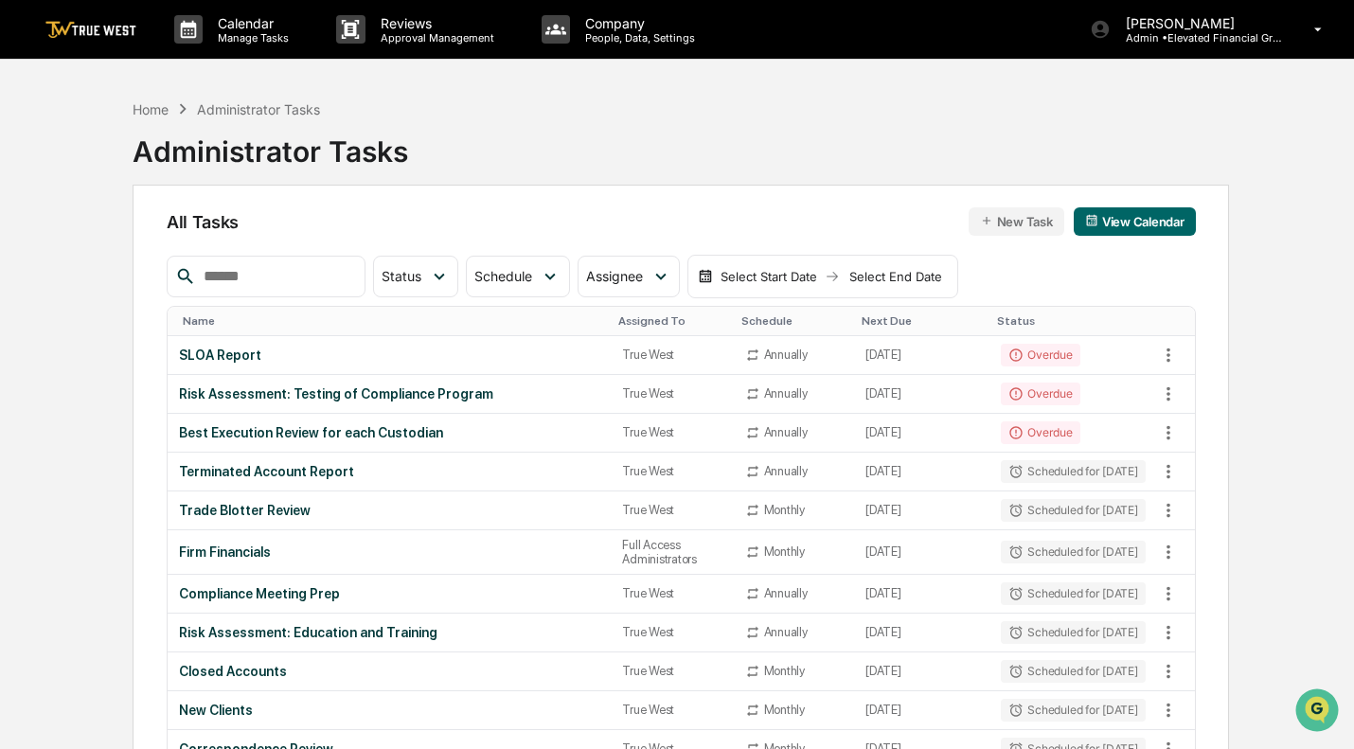
click at [285, 276] on input "text" at bounding box center [276, 276] width 161 height 25
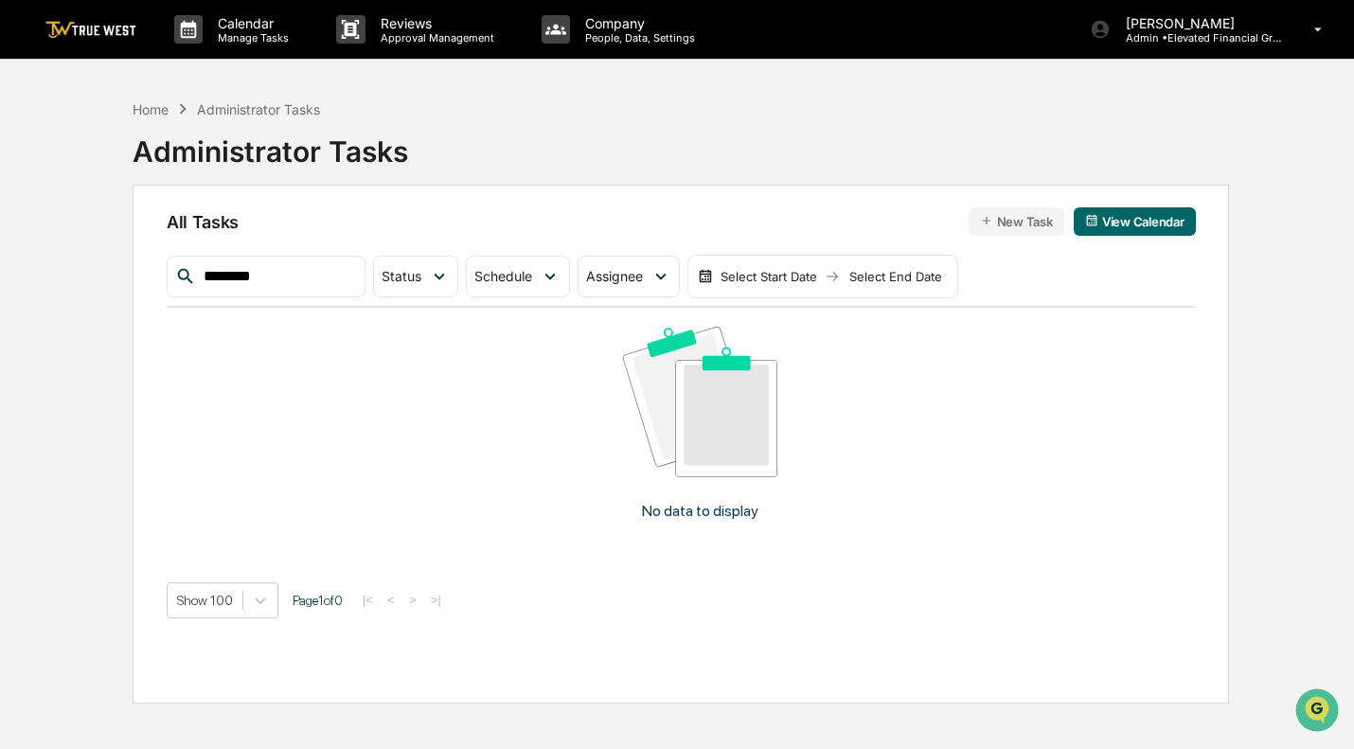
type input "********"
click at [153, 98] on div "Home Administrator Tasks Administrator Tasks" at bounding box center [271, 137] width 276 height 95
click at [147, 108] on div "Home" at bounding box center [151, 109] width 36 height 16
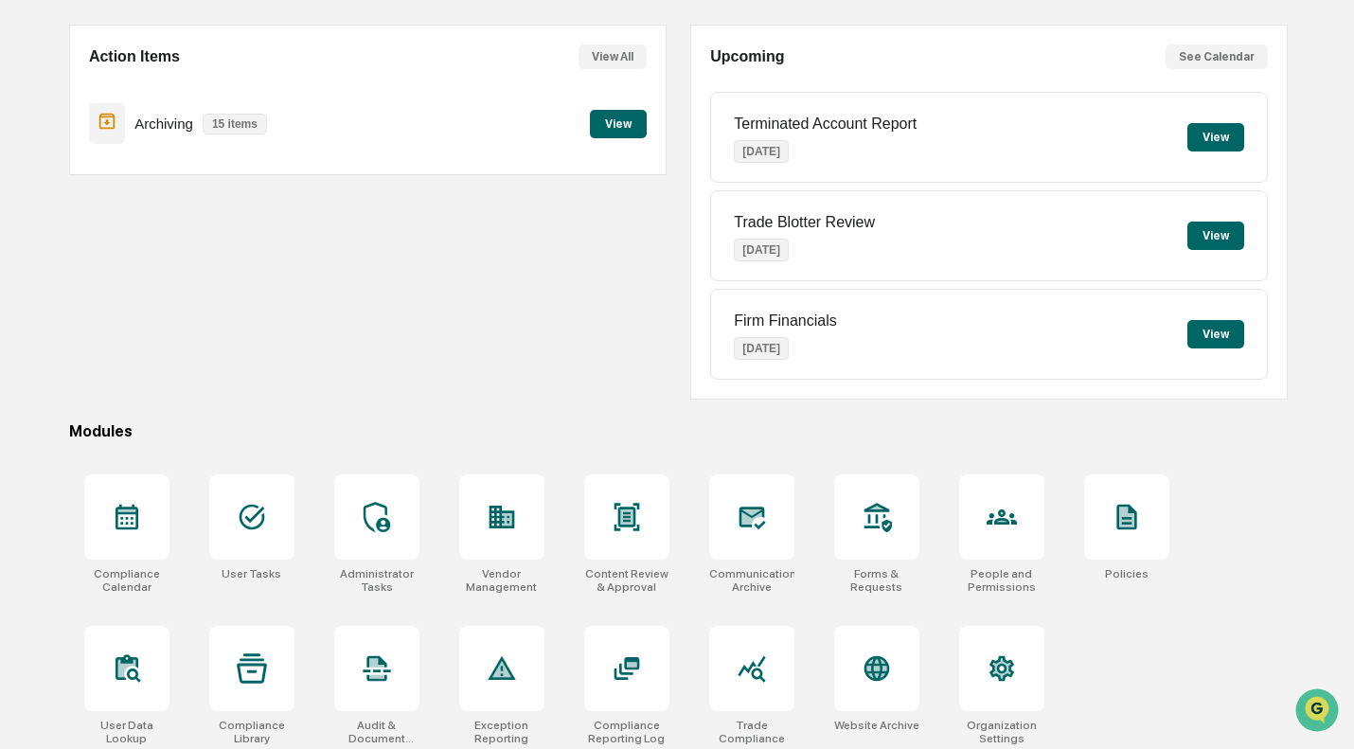
scroll to position [171, 0]
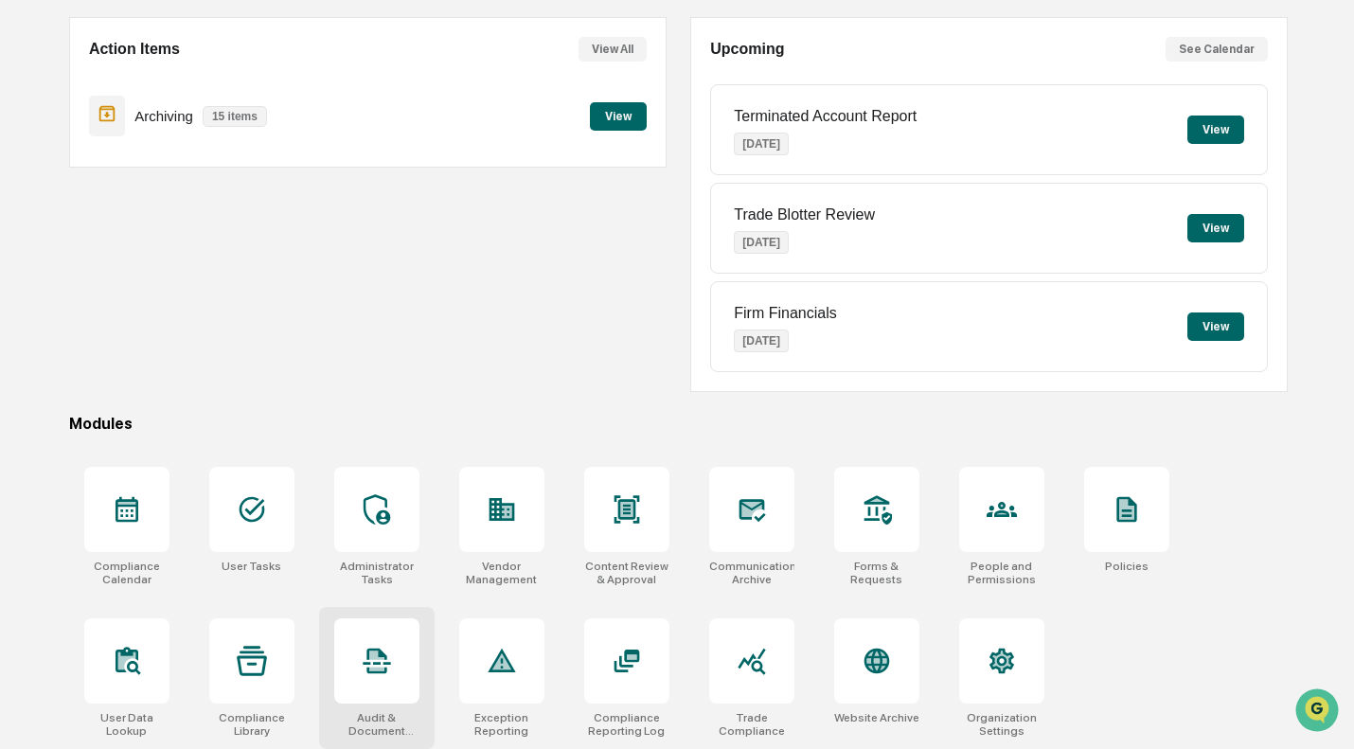
click at [384, 652] on icon at bounding box center [377, 661] width 30 height 30
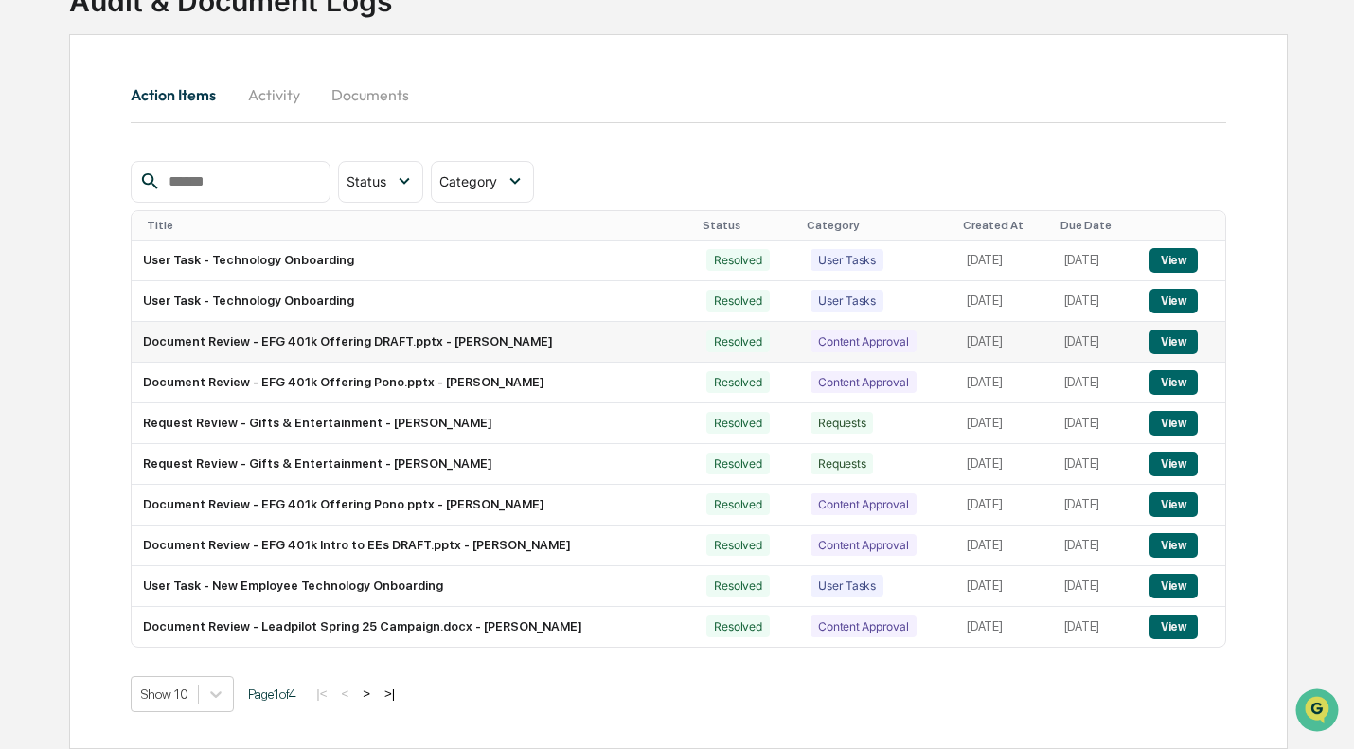
scroll to position [93, 0]
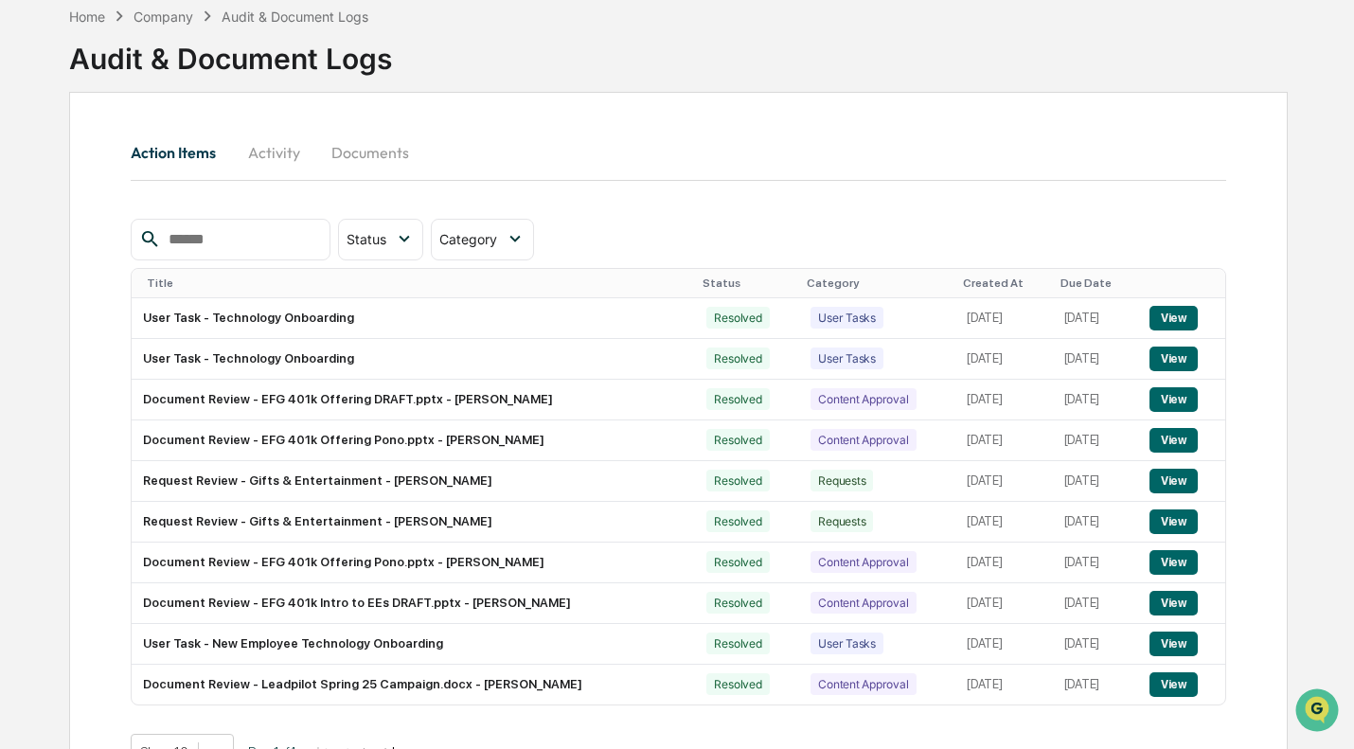
click at [275, 156] on button "Activity" at bounding box center [273, 152] width 85 height 45
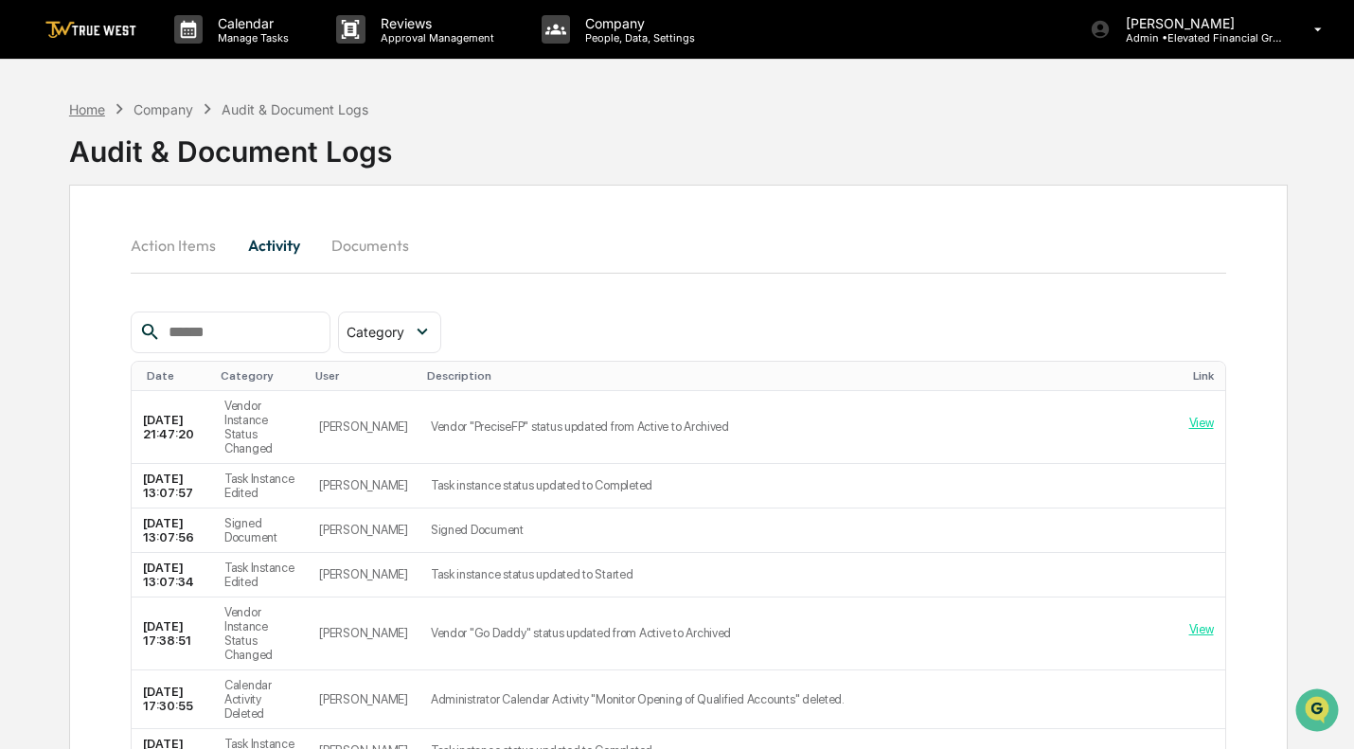
click at [93, 112] on div "Home" at bounding box center [87, 109] width 36 height 16
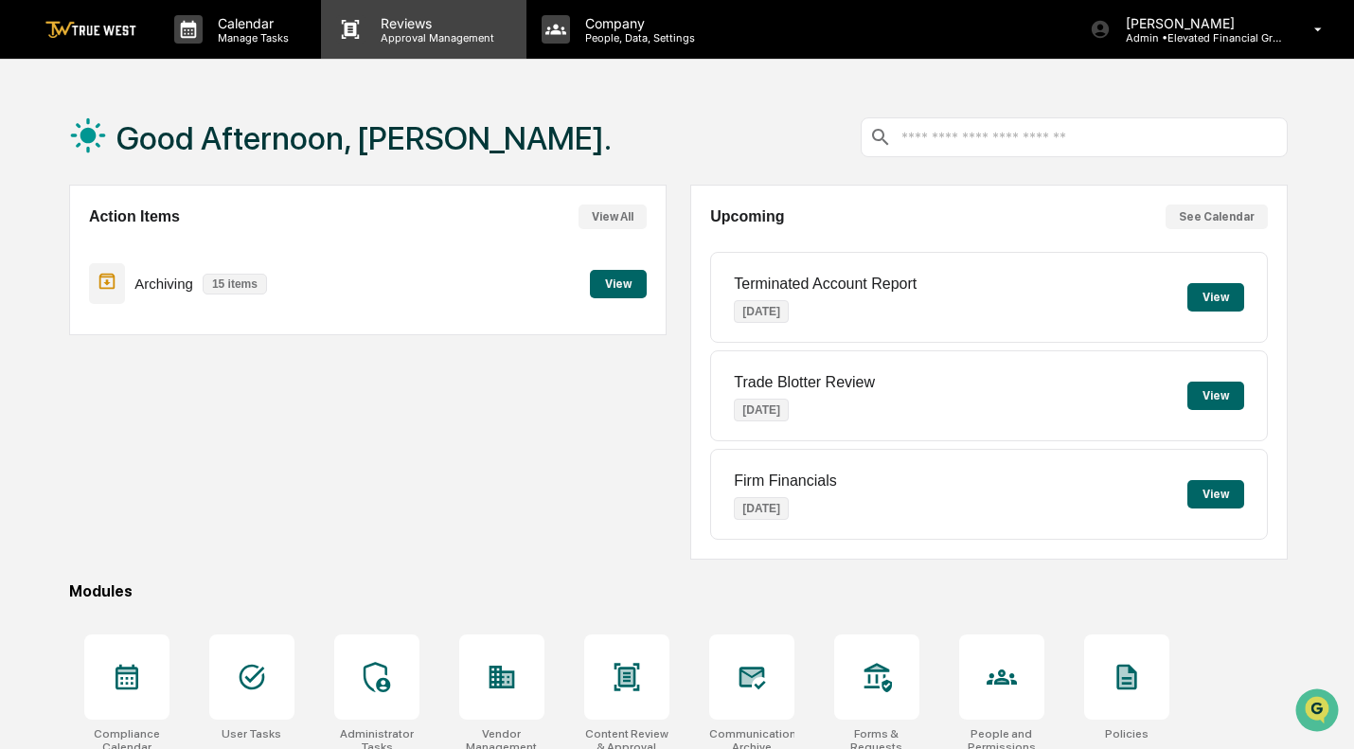
click at [410, 27] on p "Reviews" at bounding box center [434, 23] width 138 height 16
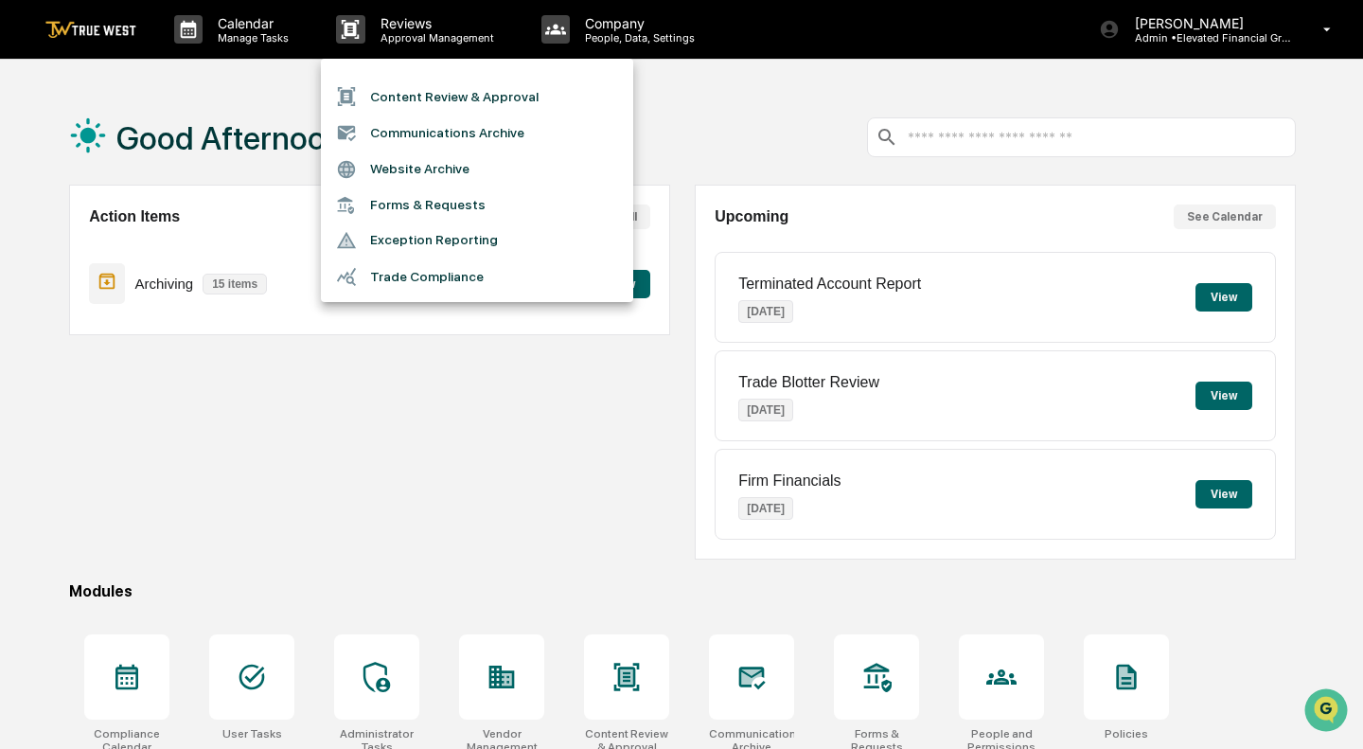
click at [626, 32] on div at bounding box center [681, 374] width 1363 height 749
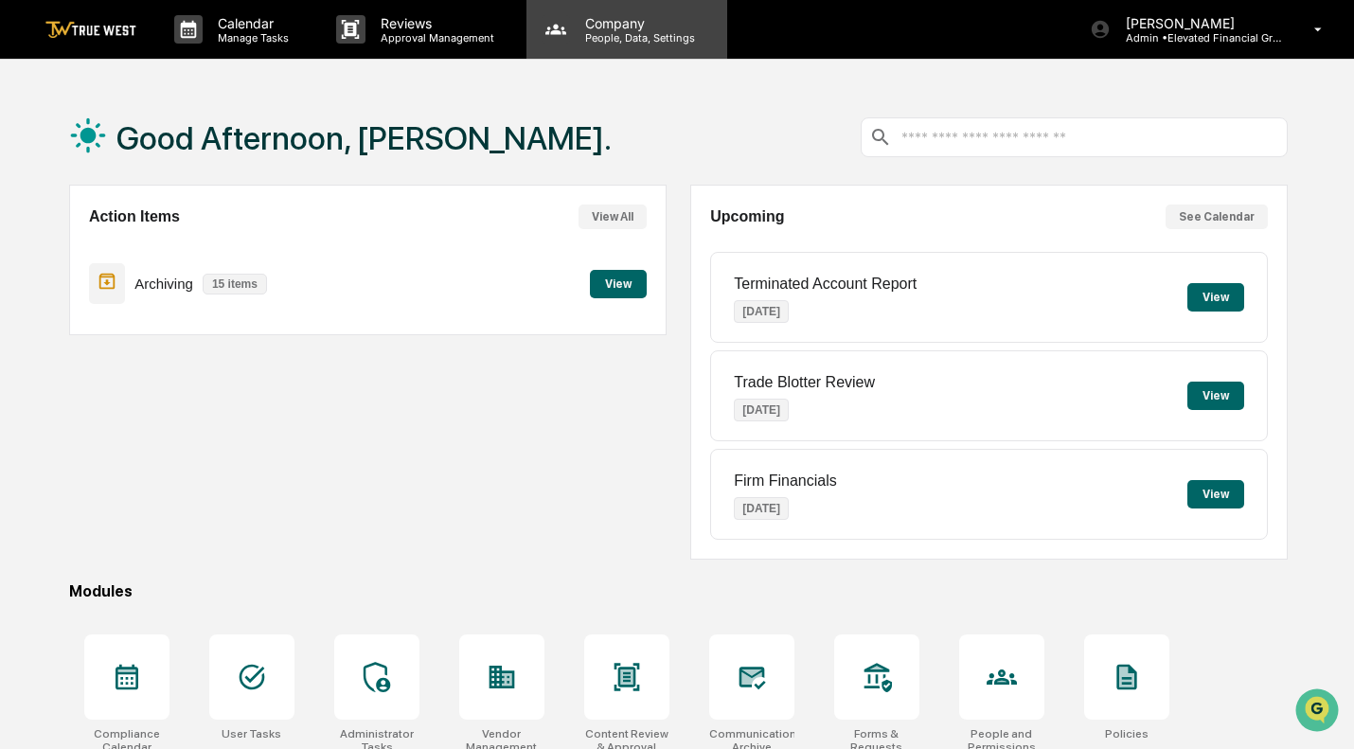
click at [595, 39] on p "People, Data, Settings" at bounding box center [637, 37] width 134 height 13
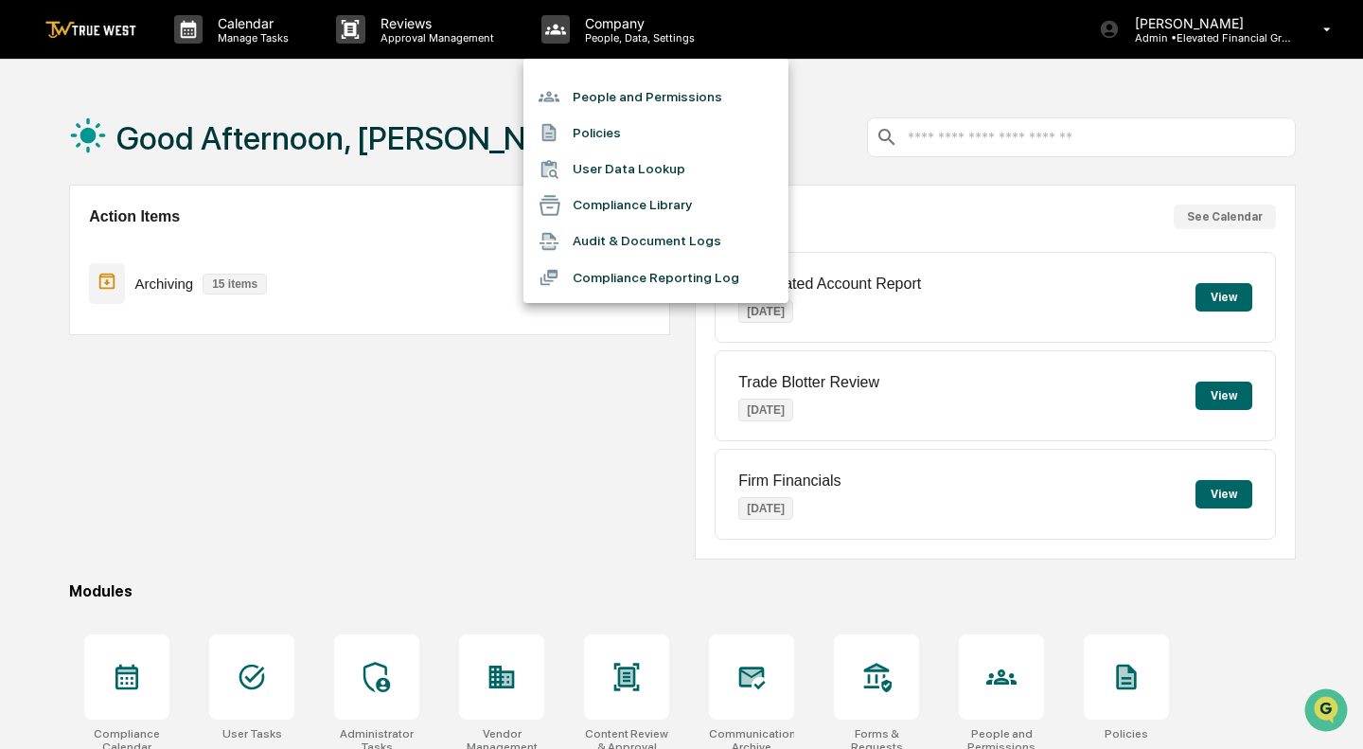
click at [238, 38] on div at bounding box center [681, 374] width 1363 height 749
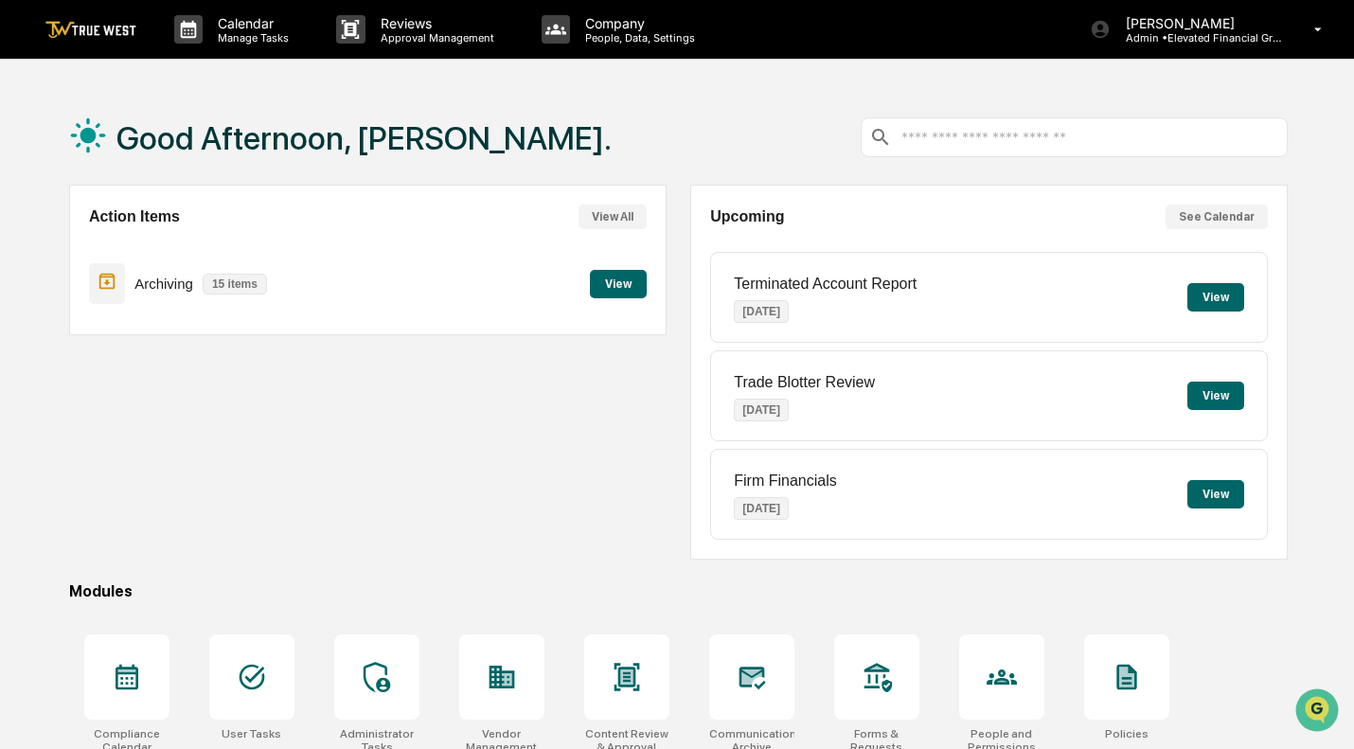
click at [238, 38] on p "Manage Tasks" at bounding box center [251, 37] width 96 height 13
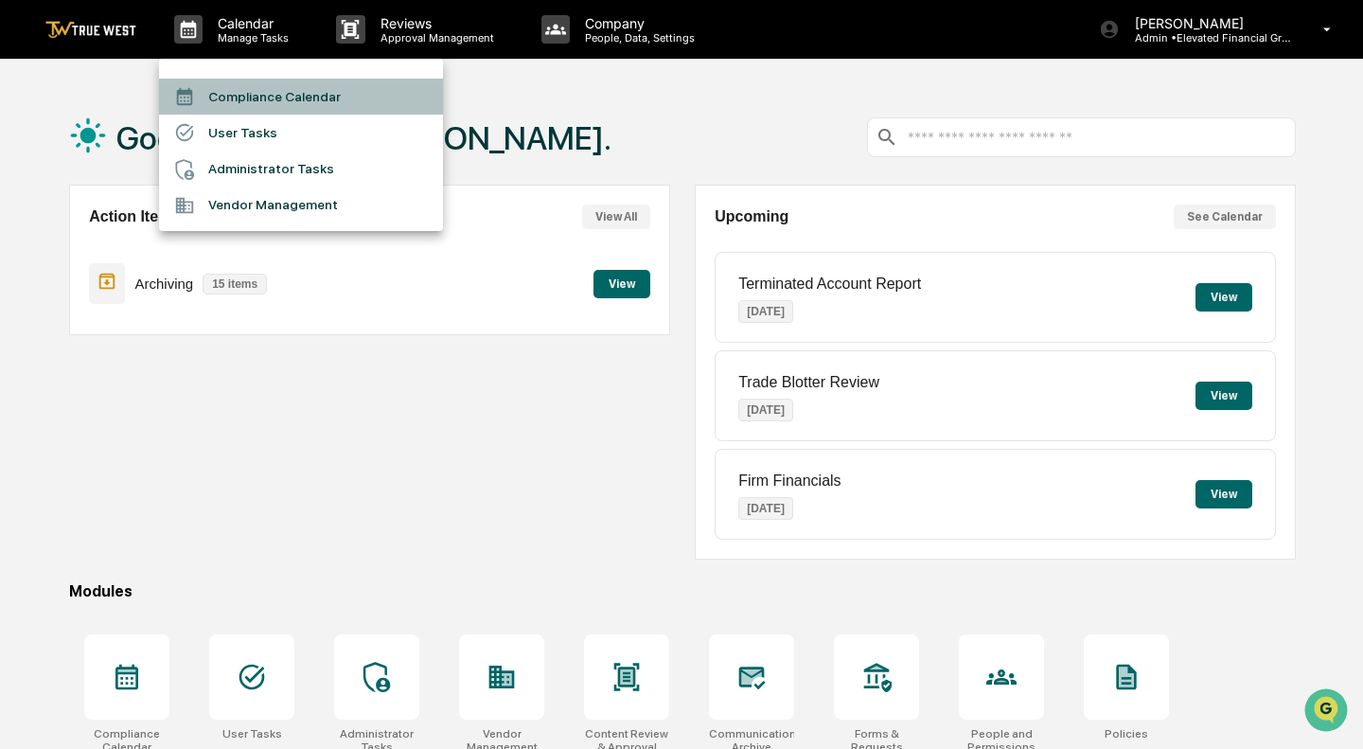
click at [246, 92] on li "Compliance Calendar" at bounding box center [301, 97] width 284 height 36
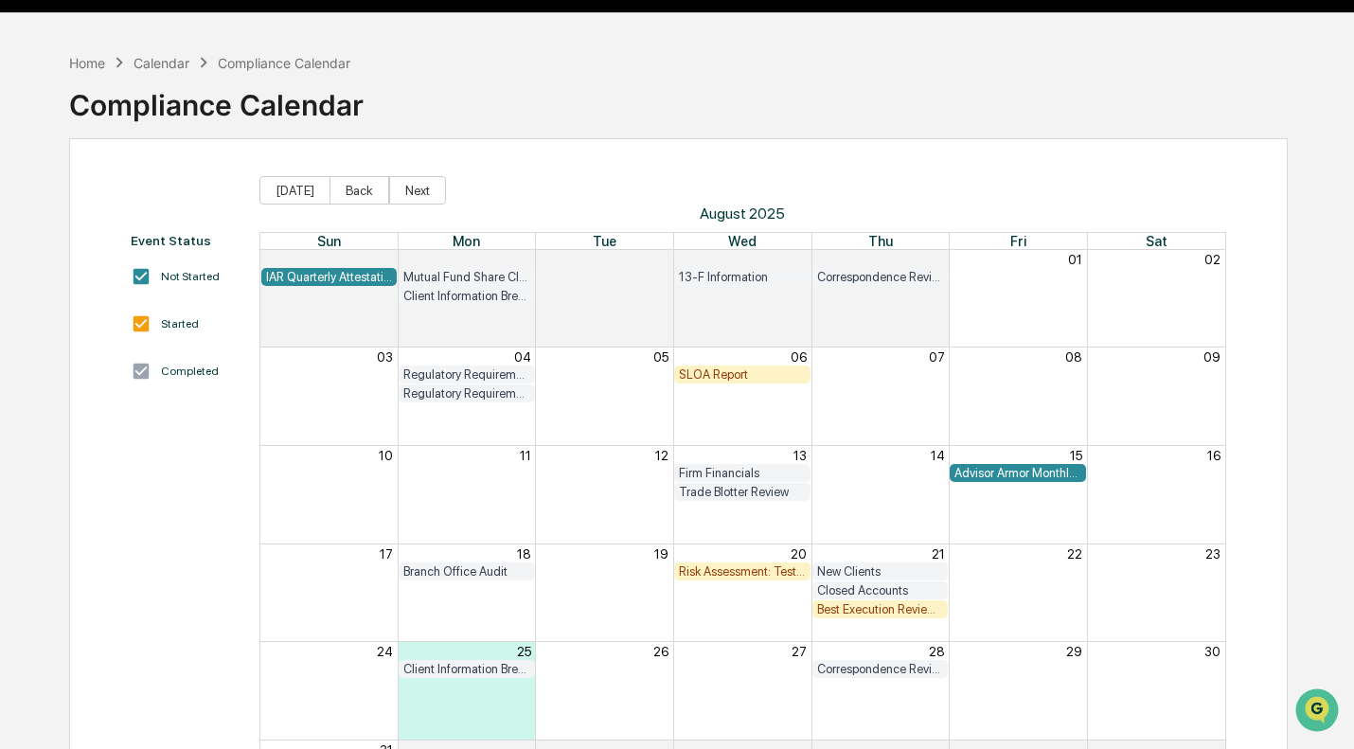
scroll to position [110, 0]
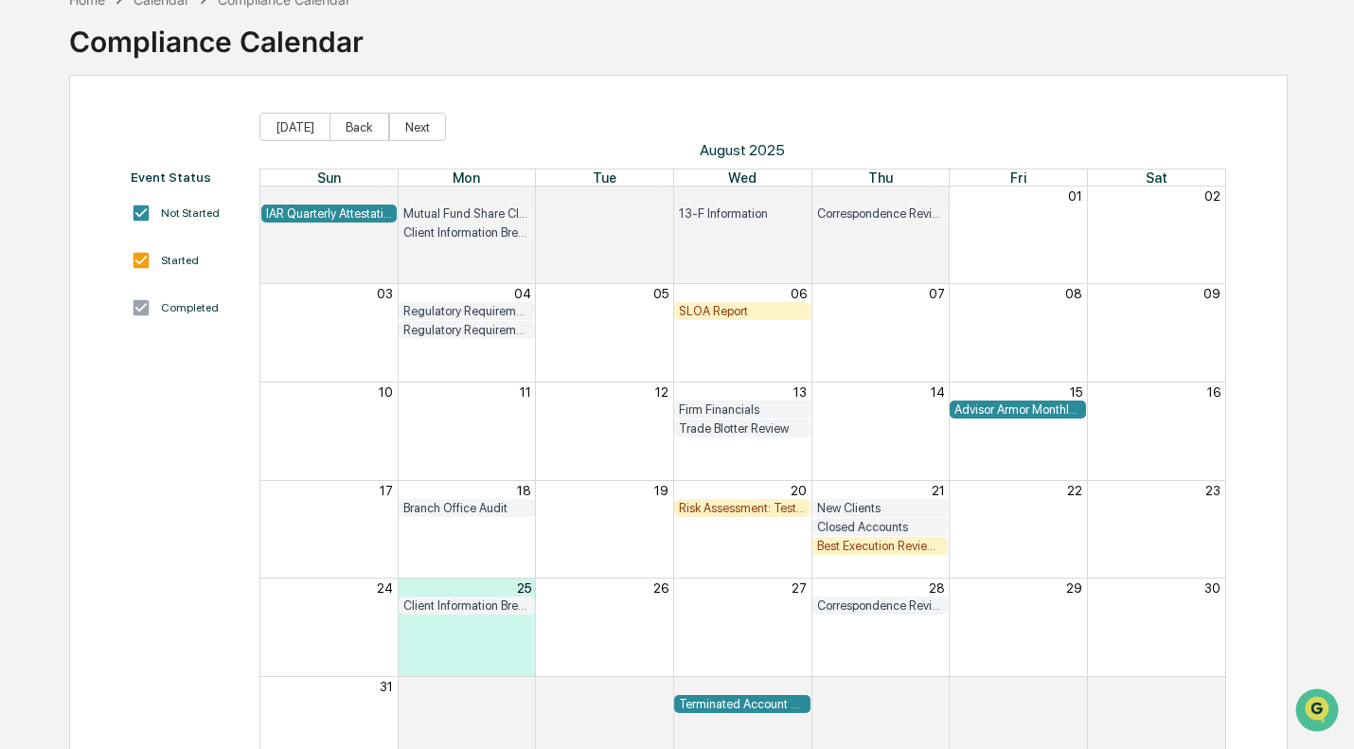
click at [730, 509] on div "Risk Assessment: Testing of Compliance Program" at bounding box center [742, 508] width 127 height 14
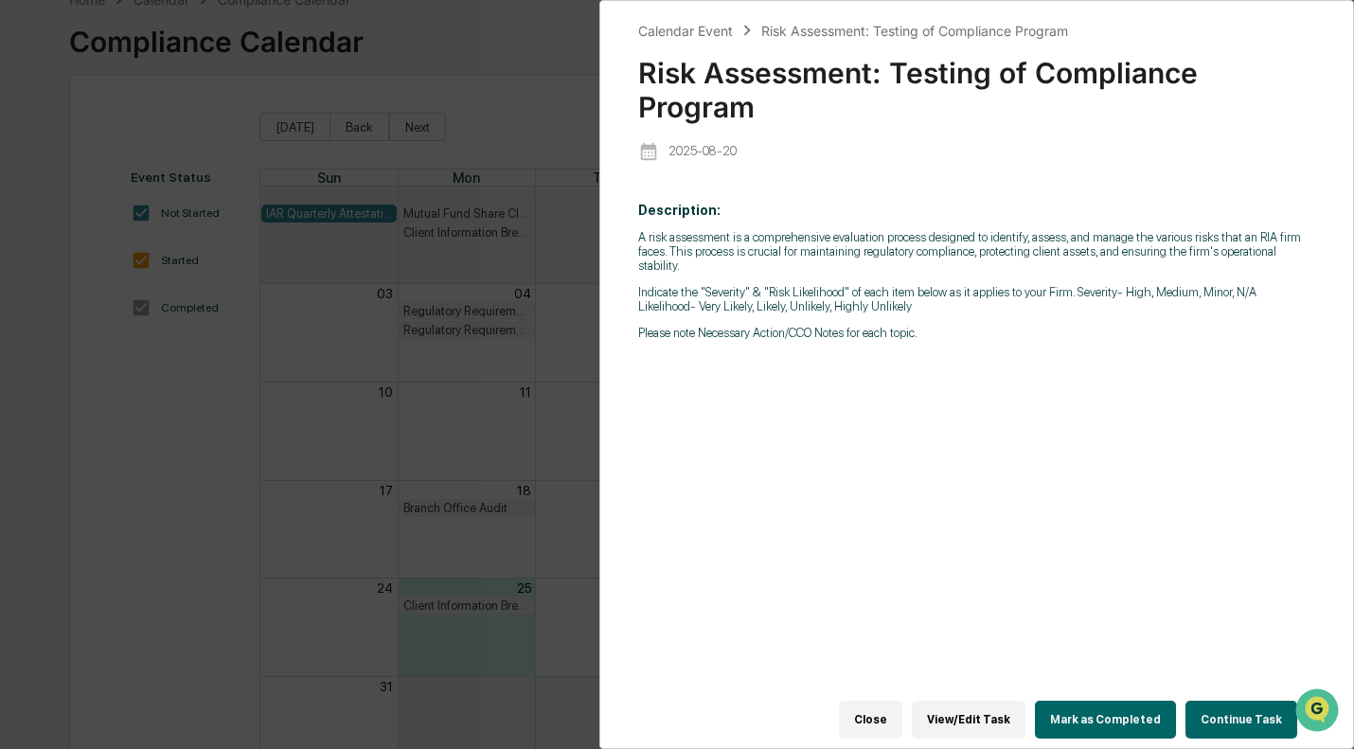
click at [526, 327] on div "Calendar Event Risk Assessment: Testing of Compliance Program Risk Assessment: …" at bounding box center [677, 374] width 1354 height 749
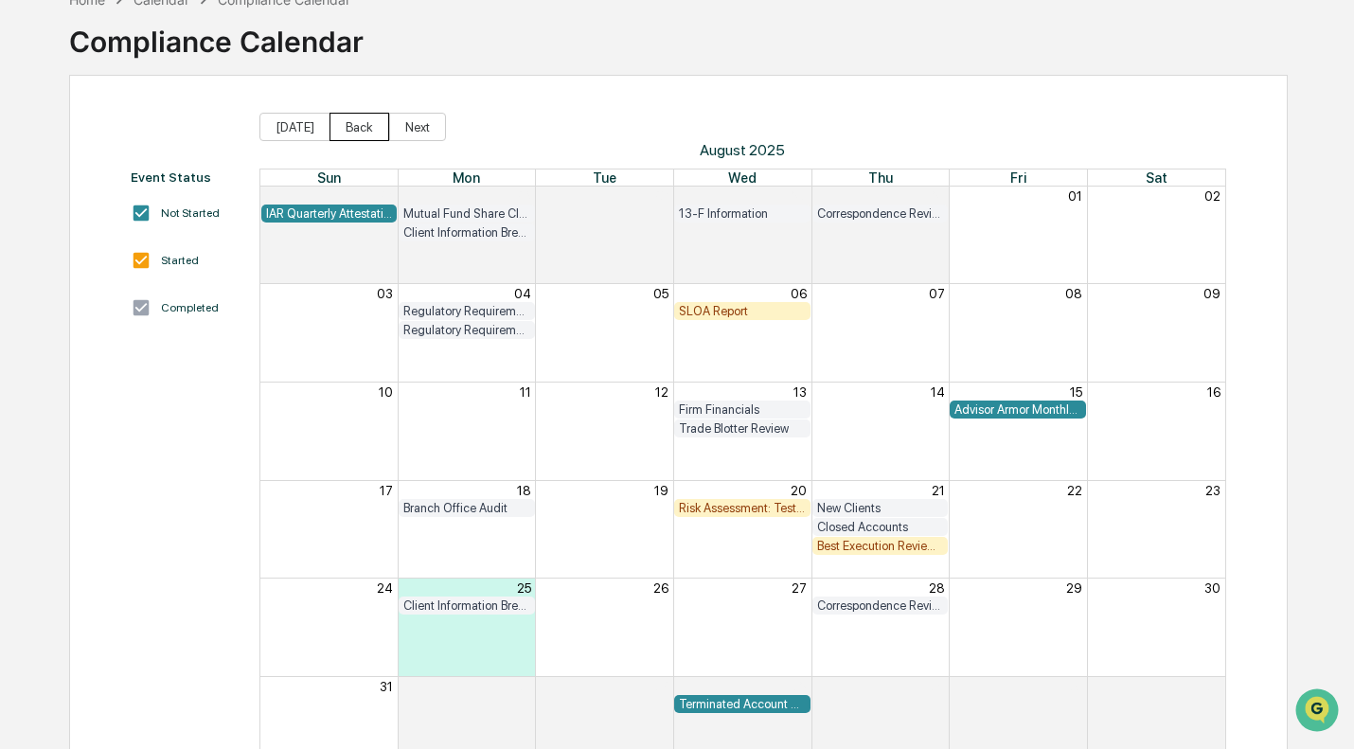
click at [348, 130] on button "Back" at bounding box center [359, 127] width 60 height 28
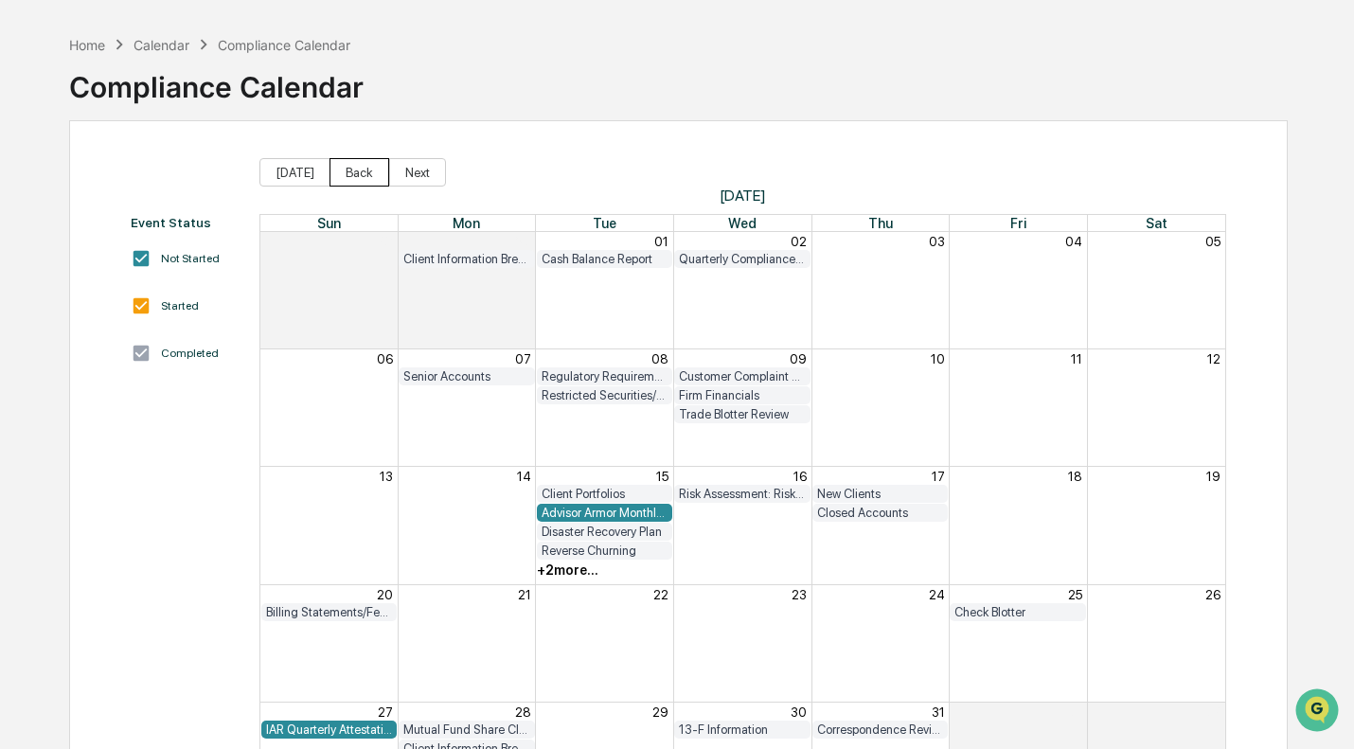
scroll to position [46, 0]
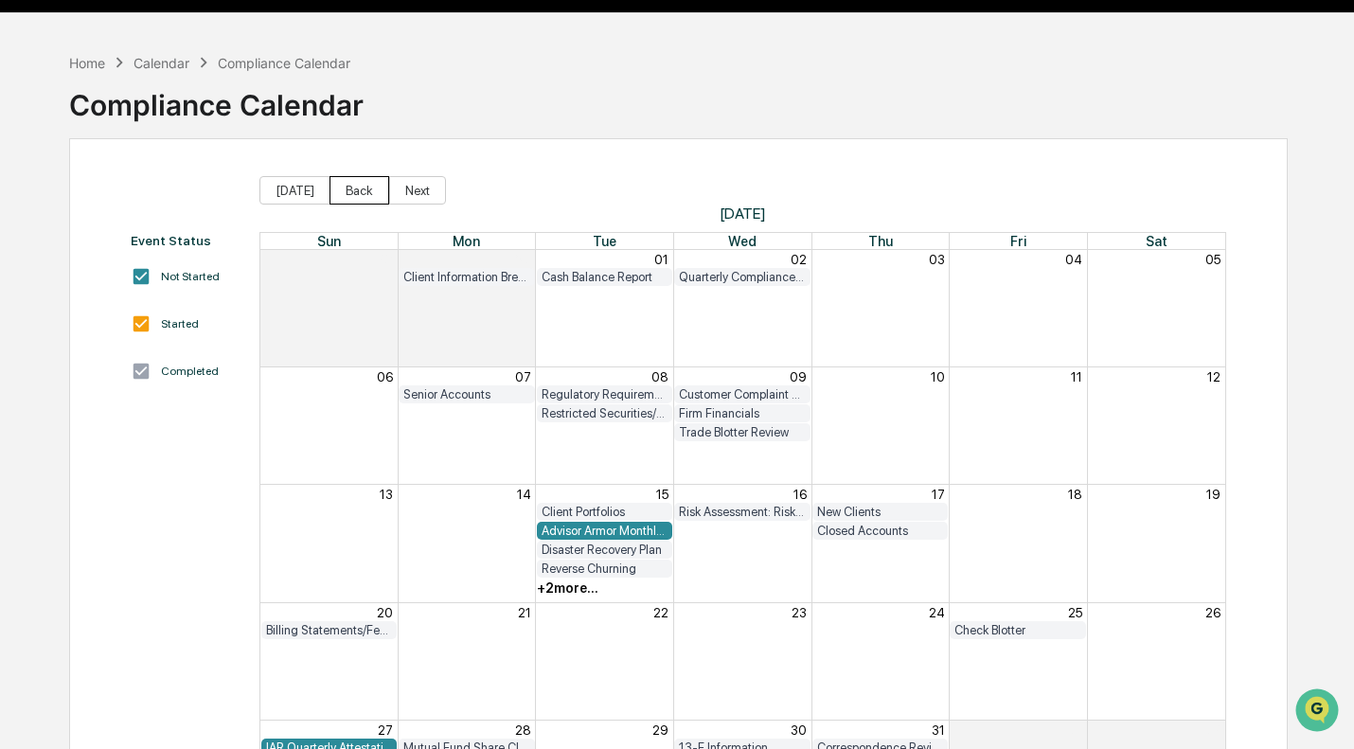
click at [348, 188] on button "Back" at bounding box center [359, 190] width 60 height 28
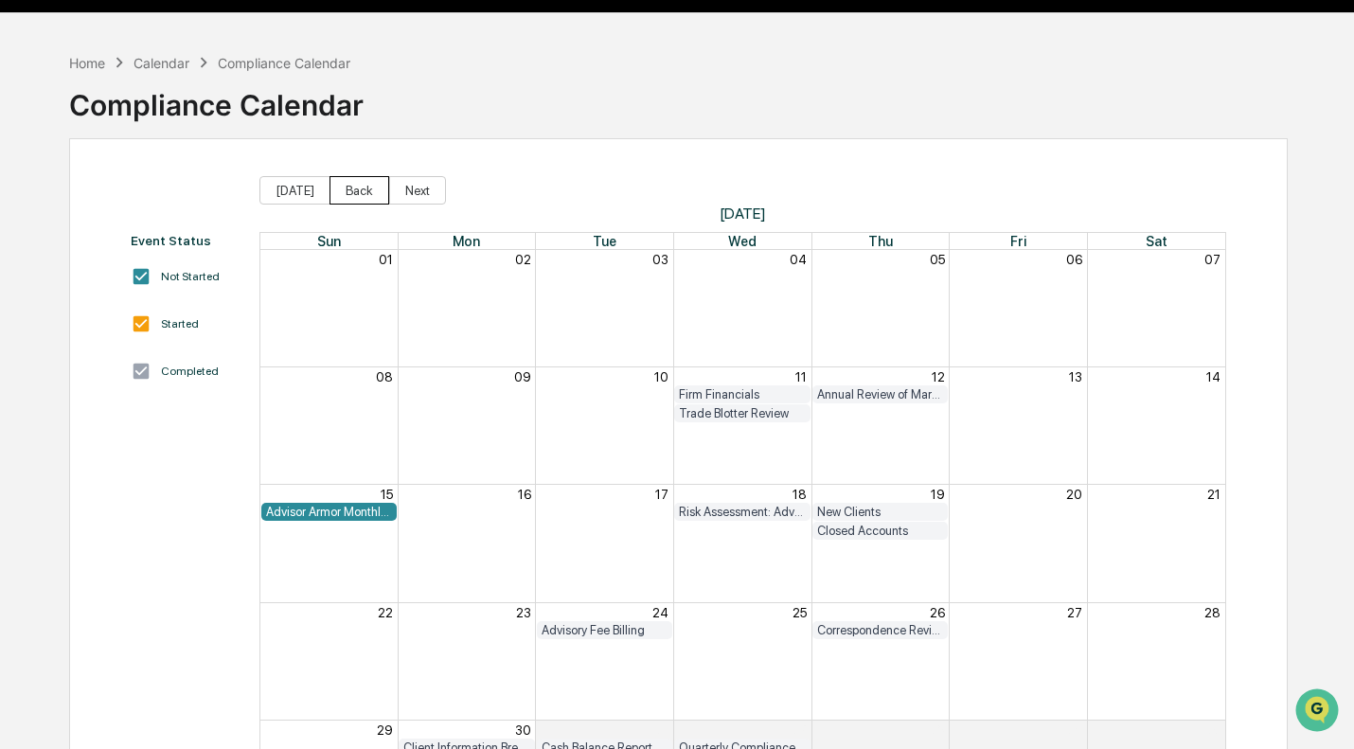
scroll to position [0, 0]
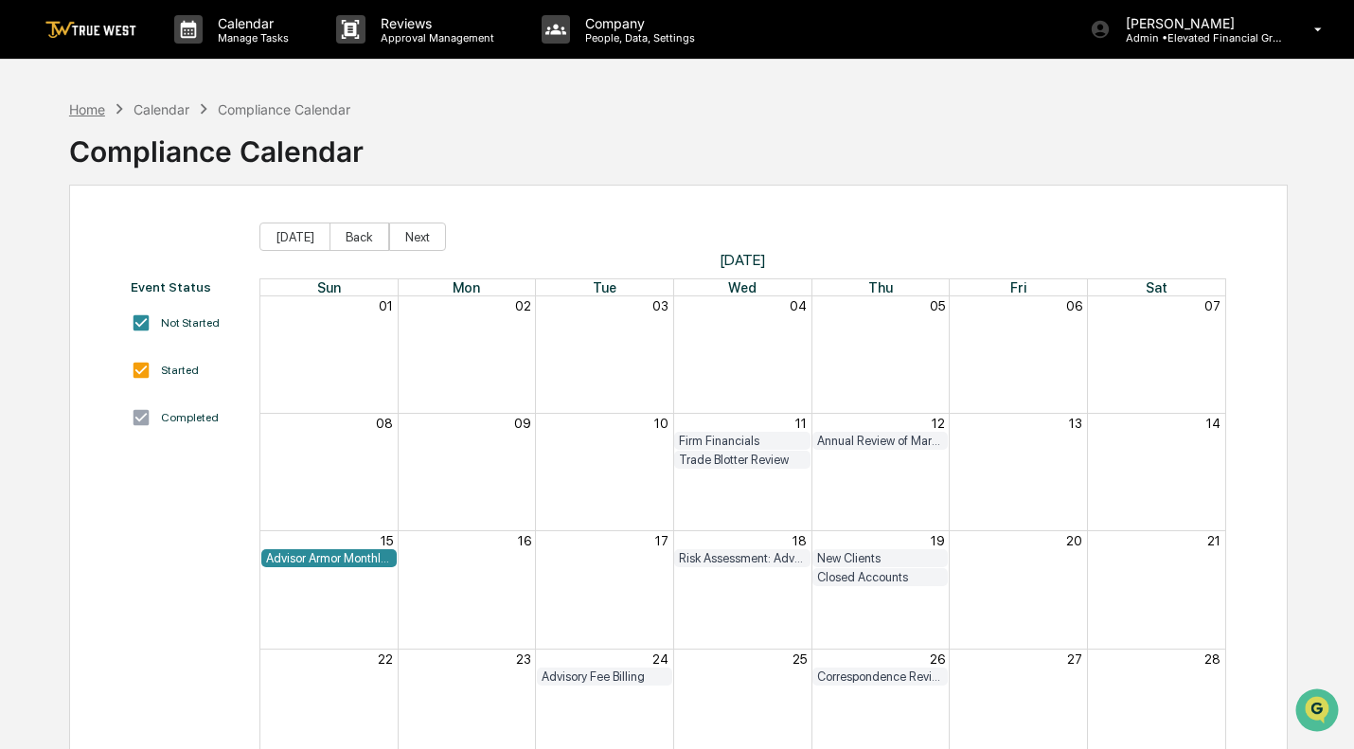
click at [105, 103] on div "Home" at bounding box center [87, 109] width 36 height 16
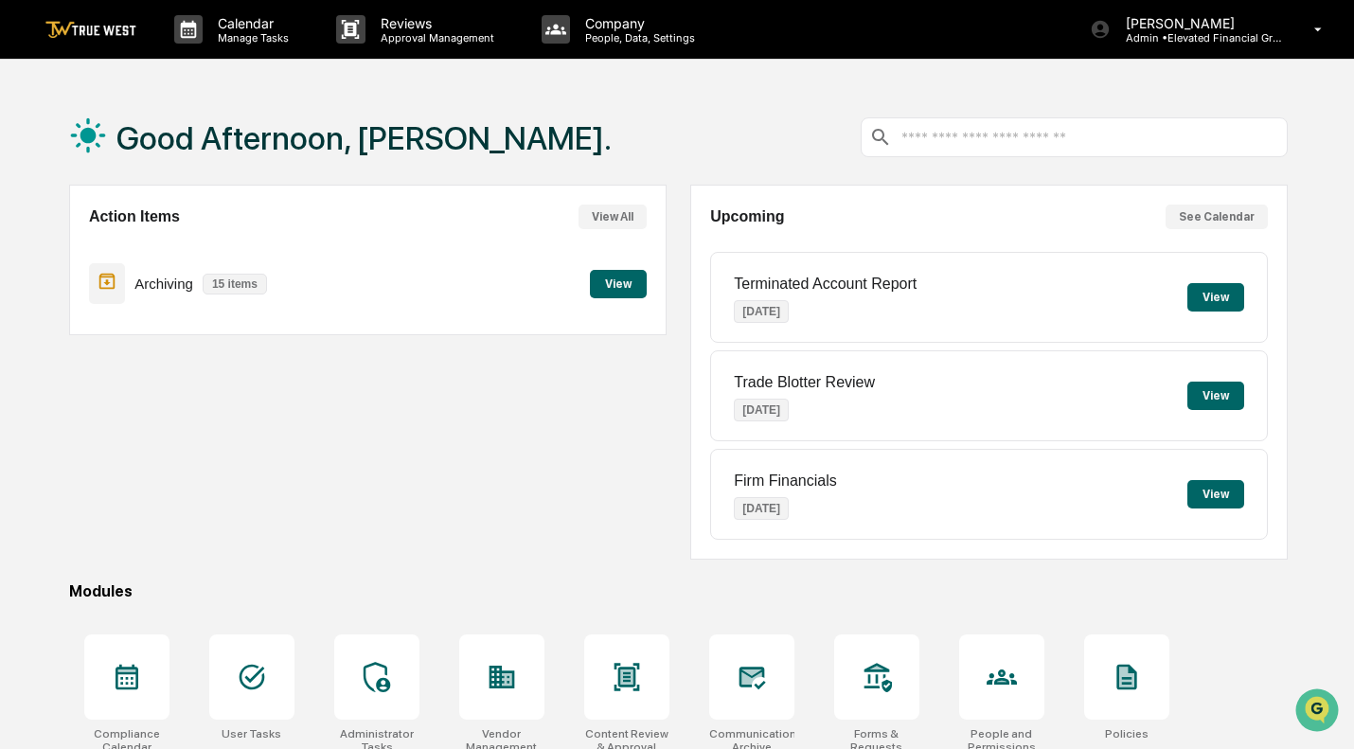
click at [1004, 132] on input "text" at bounding box center [1088, 138] width 379 height 18
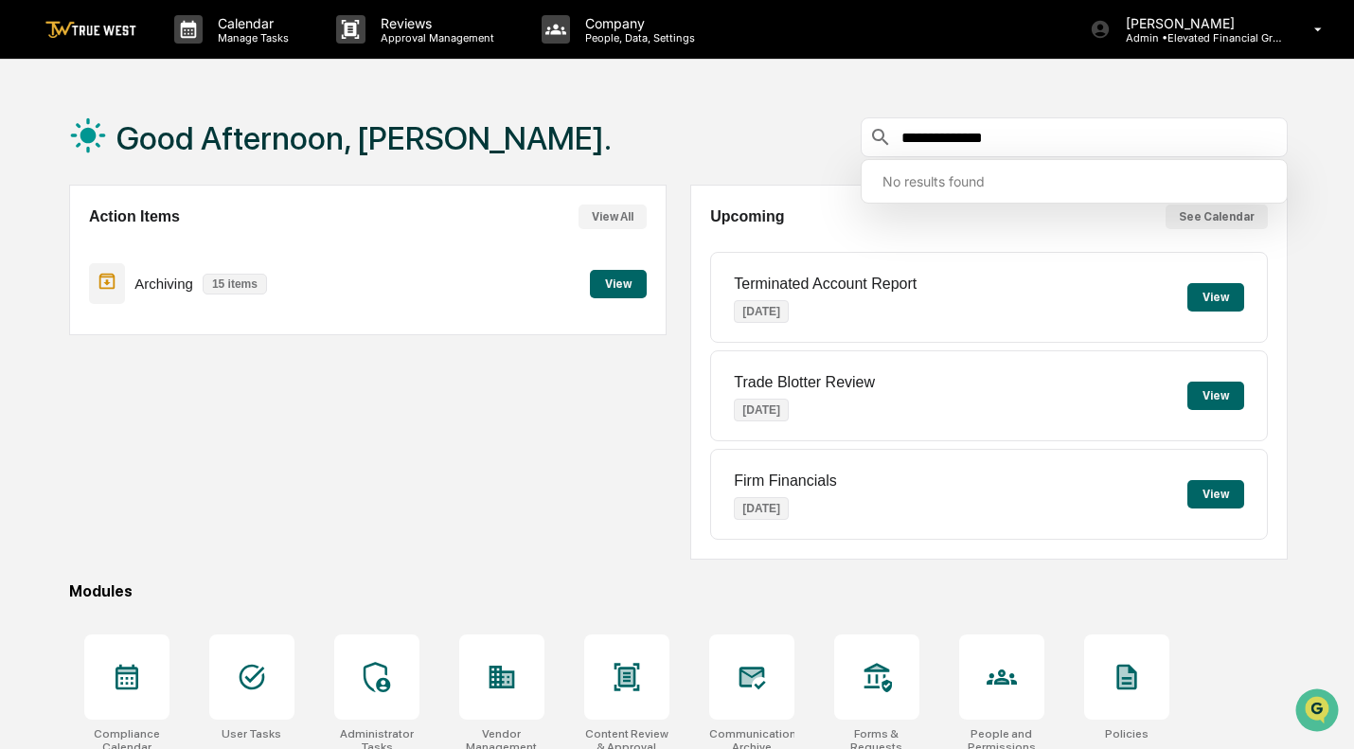
type input "**********"
click at [738, 118] on div "**********" at bounding box center [678, 137] width 1218 height 95
